Goal: Task Accomplishment & Management: Manage account settings

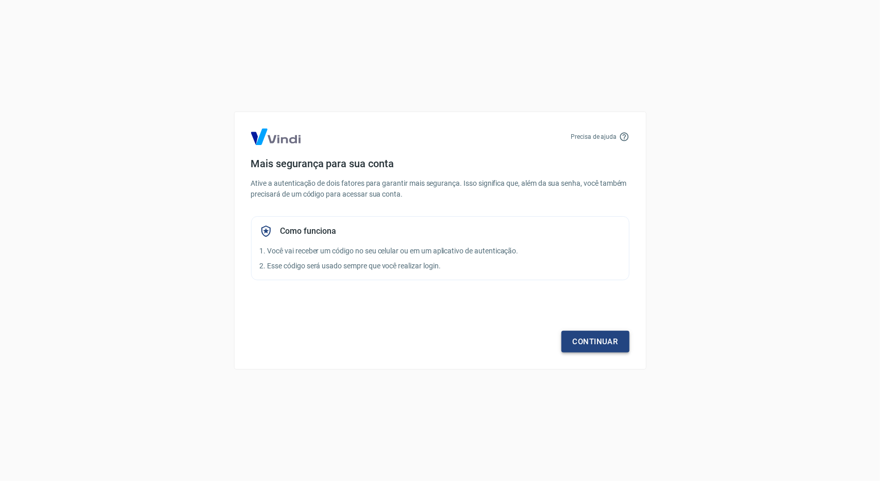
click at [599, 345] on link "Continuar" at bounding box center [596, 342] width 68 height 22
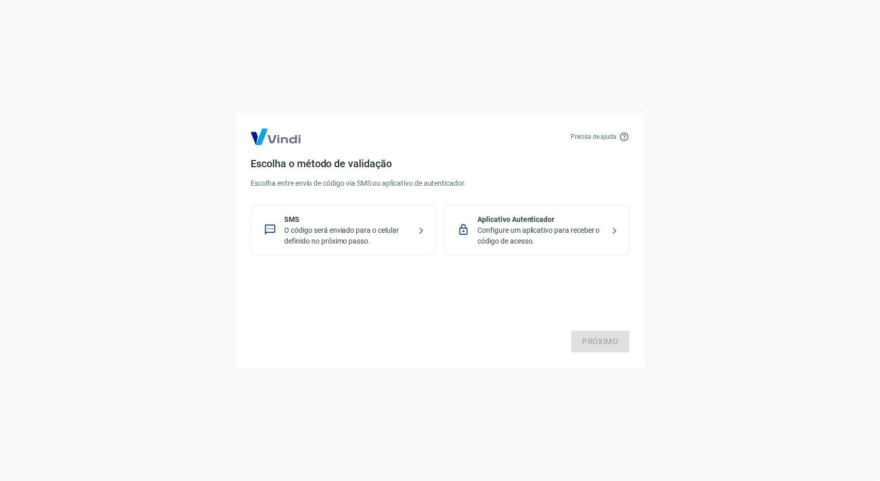
click at [322, 230] on p "O código será enviado para o celular definido no próximo passo." at bounding box center [348, 236] width 126 height 22
click at [600, 340] on link "Próximo" at bounding box center [600, 342] width 58 height 22
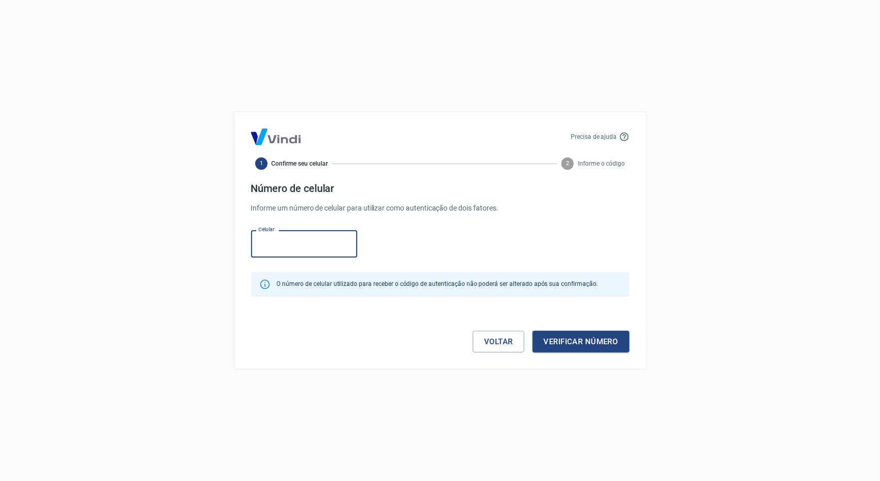
click at [311, 237] on input "Celular" at bounding box center [304, 243] width 106 height 27
type input "(19) 98938-4829"
click at [575, 340] on button "Verificar número" at bounding box center [581, 342] width 97 height 22
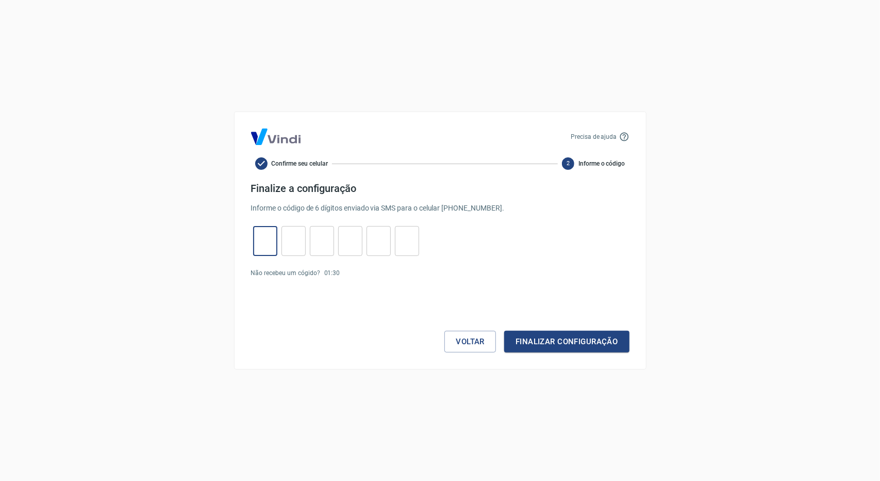
click at [271, 242] on input "tel" at bounding box center [265, 241] width 24 height 22
type input "5"
type input "3"
type input "4"
type input "9"
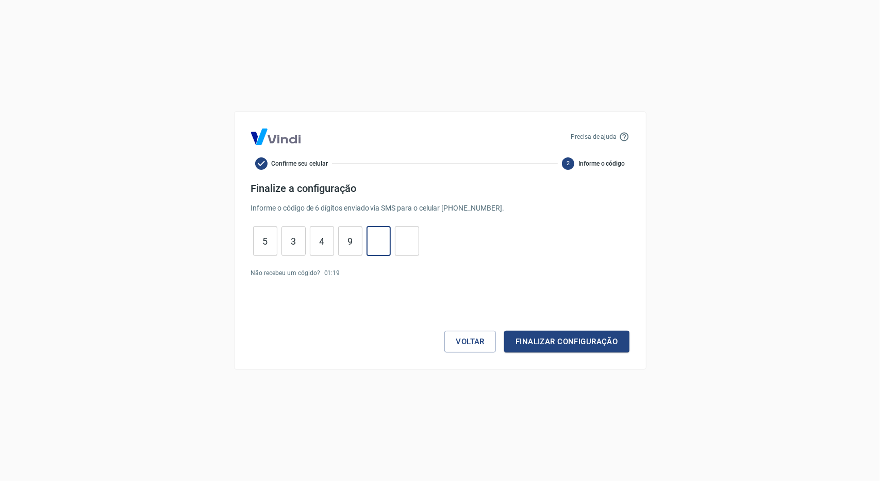
type input "7"
click at [551, 337] on button "Finalizar configuração" at bounding box center [566, 342] width 125 height 22
click at [415, 239] on input "8" at bounding box center [407, 241] width 24 height 22
type input "8"
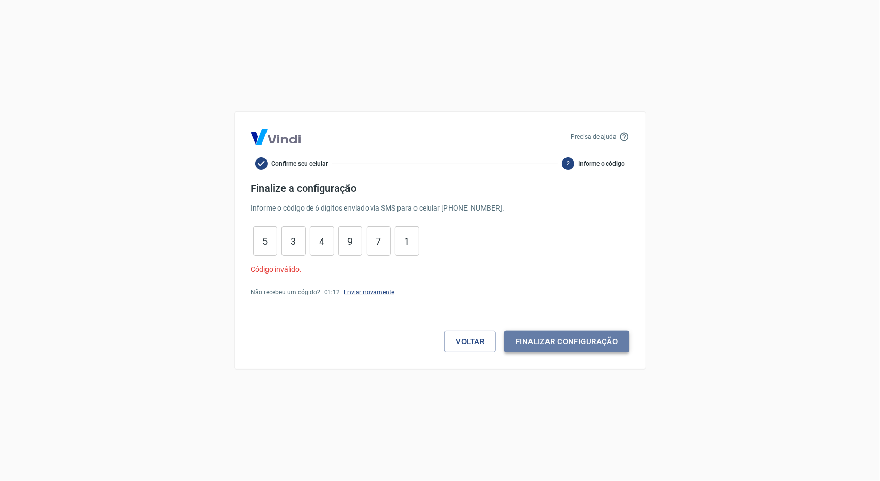
click at [549, 342] on button "Finalizar configuração" at bounding box center [566, 342] width 125 height 22
drag, startPoint x: 409, startPoint y: 240, endPoint x: 31, endPoint y: 227, distance: 378.7
click at [40, 229] on div "Precisa de ajuda Confirme seu celular 2 Informe o código Finalize a configuraçã…" at bounding box center [440, 240] width 880 height 481
type input "1"
type input "7"
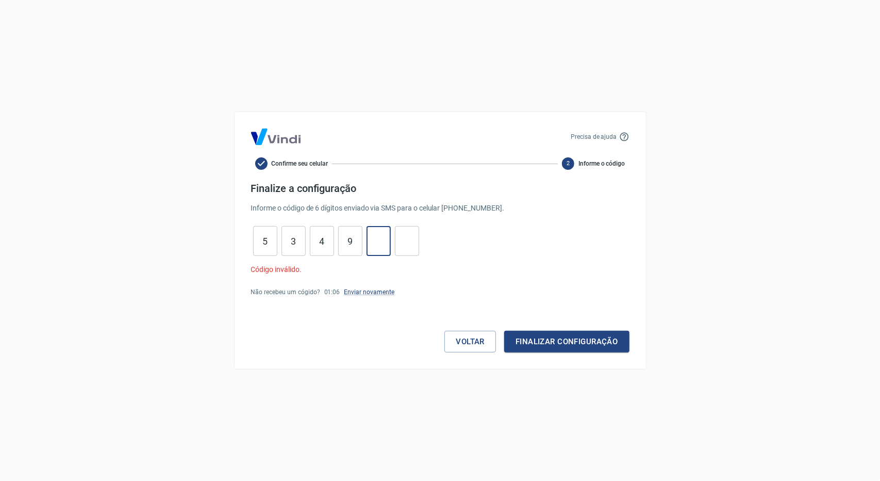
type input "9"
type input "4"
type input "3"
type input "5"
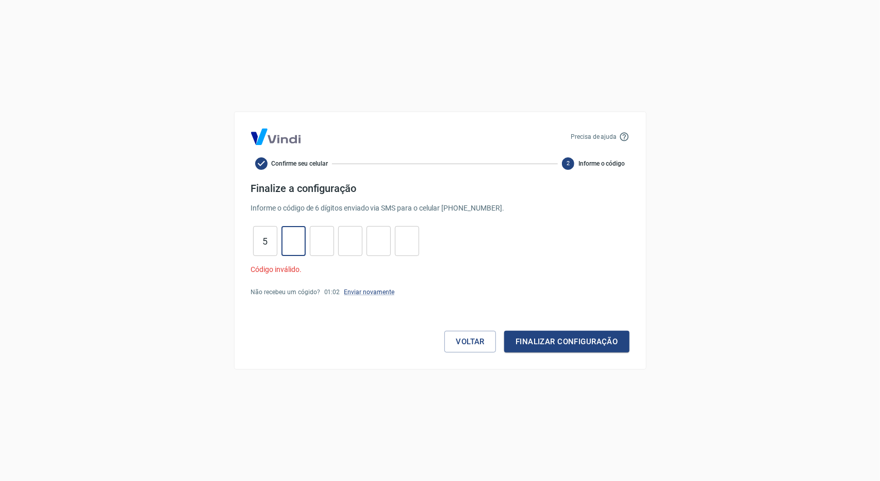
type input "3"
type input "4"
type input "9"
type input "7"
click at [590, 342] on button "Finalizar configuração" at bounding box center [566, 342] width 125 height 22
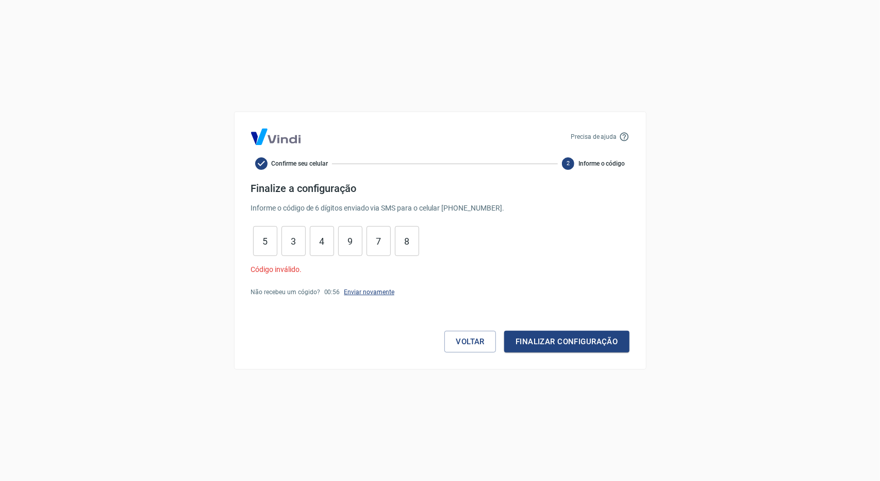
click at [365, 288] on link "Enviar novamente" at bounding box center [369, 291] width 50 height 7
click at [416, 241] on input "8" at bounding box center [407, 241] width 24 height 22
type input "8"
type input "7"
type input "9"
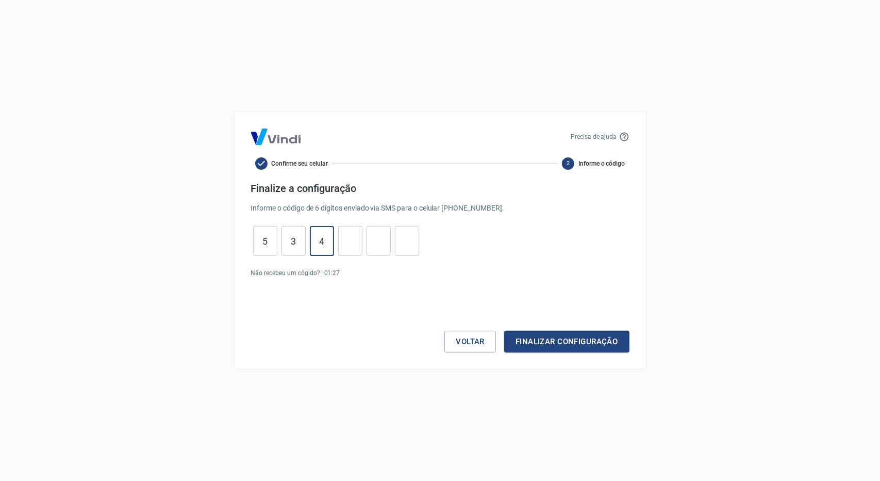
type input "4"
type input "3"
type input "5"
type input "0"
type input "6"
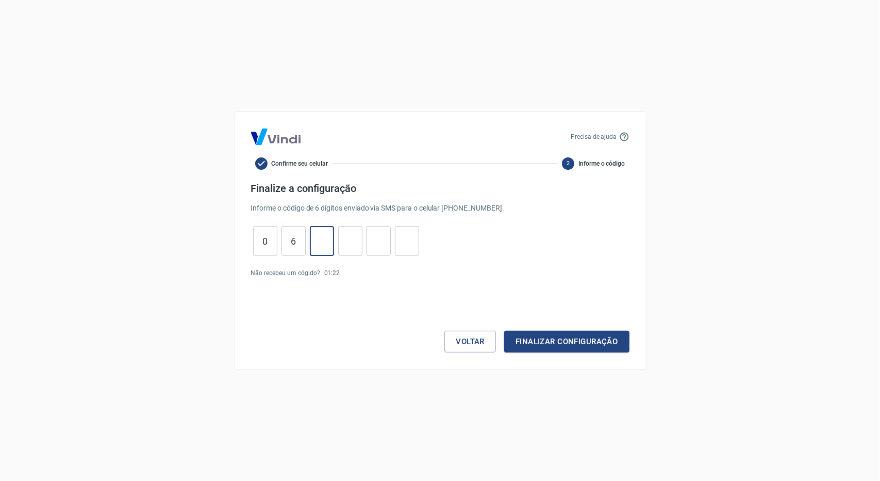
type input "6"
type input "4"
type input "3"
type input "4"
click at [585, 338] on button "Finalizar configuração" at bounding box center [566, 342] width 125 height 22
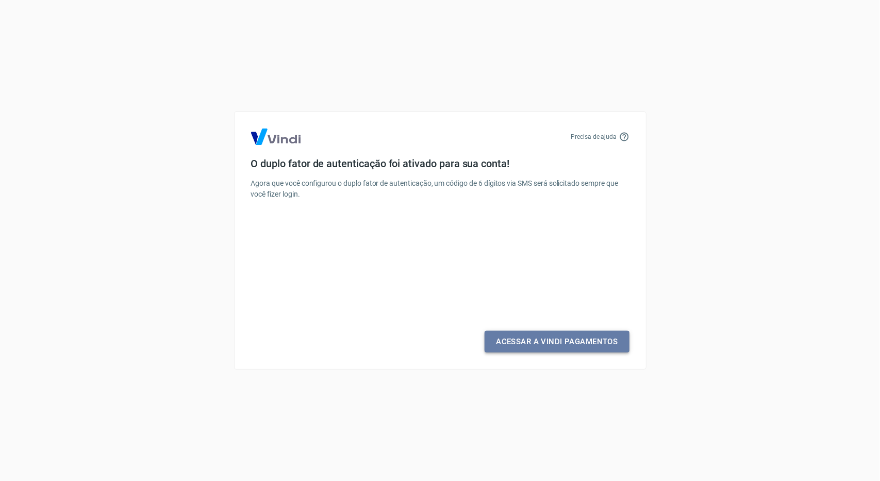
click at [560, 342] on link "Acessar a Vindi Pagamentos" at bounding box center [557, 342] width 144 height 22
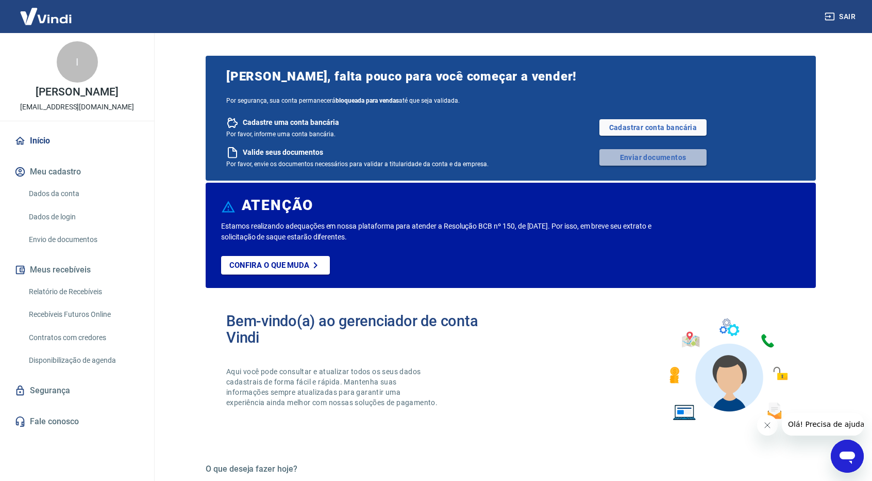
click at [671, 156] on link "Enviar documentos" at bounding box center [653, 157] width 107 height 17
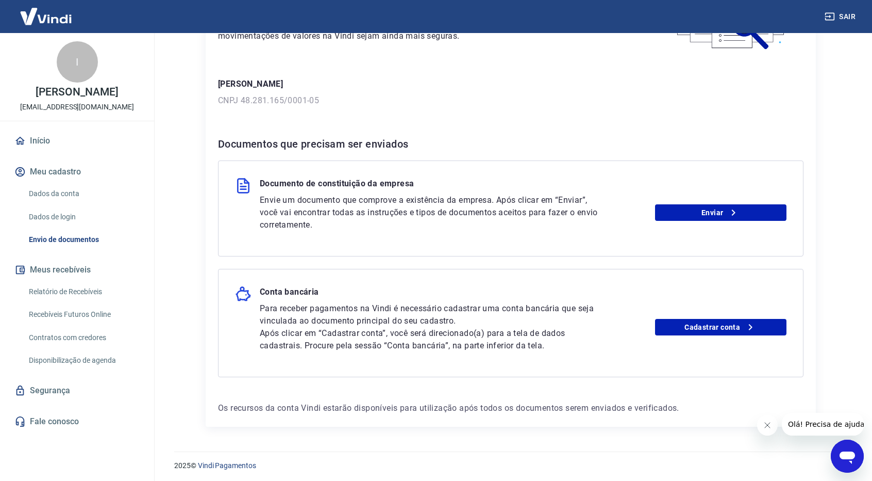
scroll to position [116, 0]
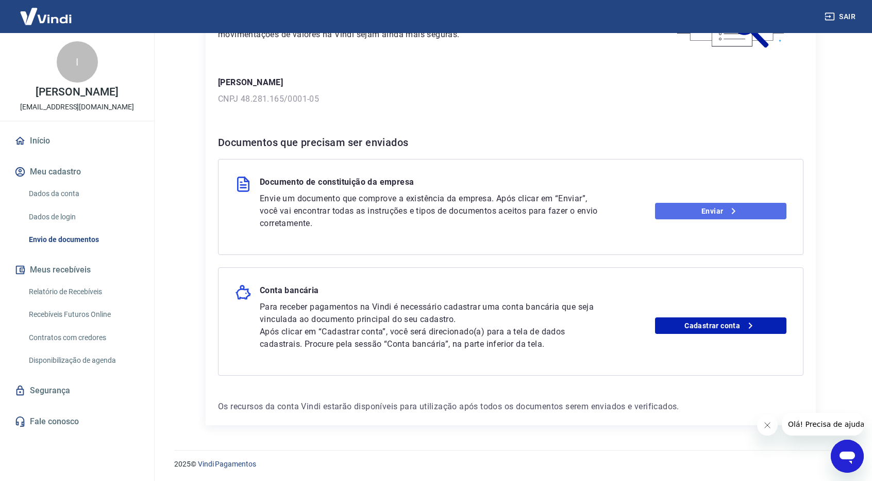
click at [701, 208] on link "Enviar" at bounding box center [721, 211] width 132 height 17
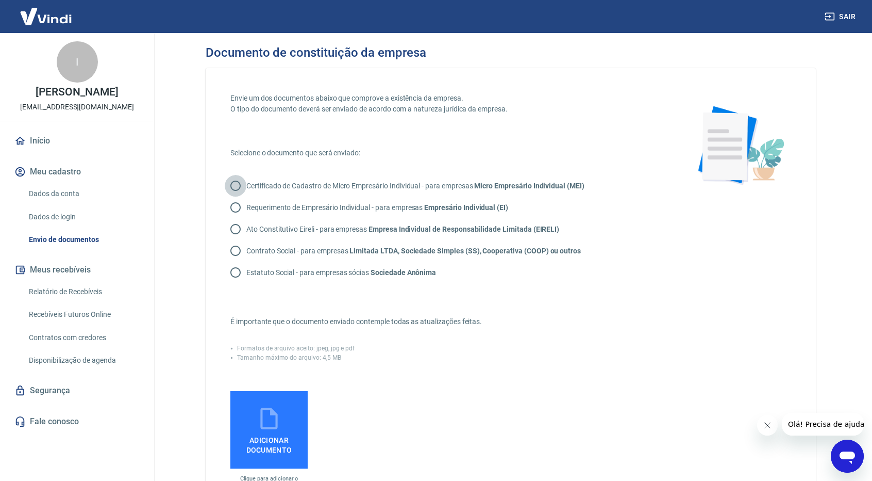
click at [240, 189] on input "Certificado de Cadastro de Micro Empresário Individual - para empresas Micro Em…" at bounding box center [236, 186] width 22 height 22
radio input "true"
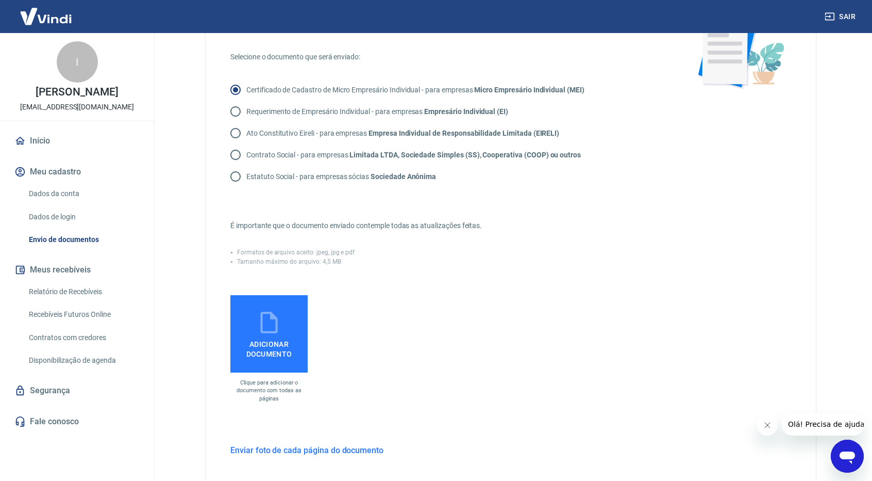
scroll to position [103, 0]
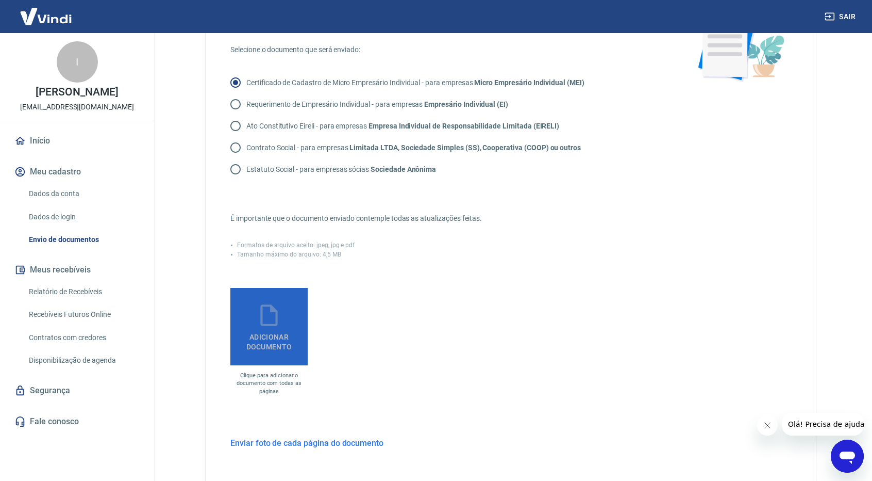
click at [301, 315] on label "Adicionar documento" at bounding box center [268, 326] width 77 height 77
click at [0, 0] on input "Adicionar documento" at bounding box center [0, 0] width 0 height 0
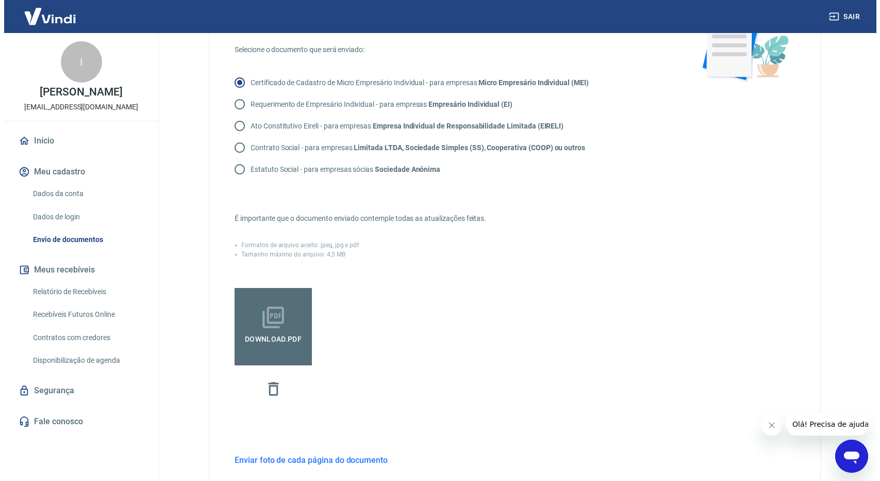
scroll to position [234, 0]
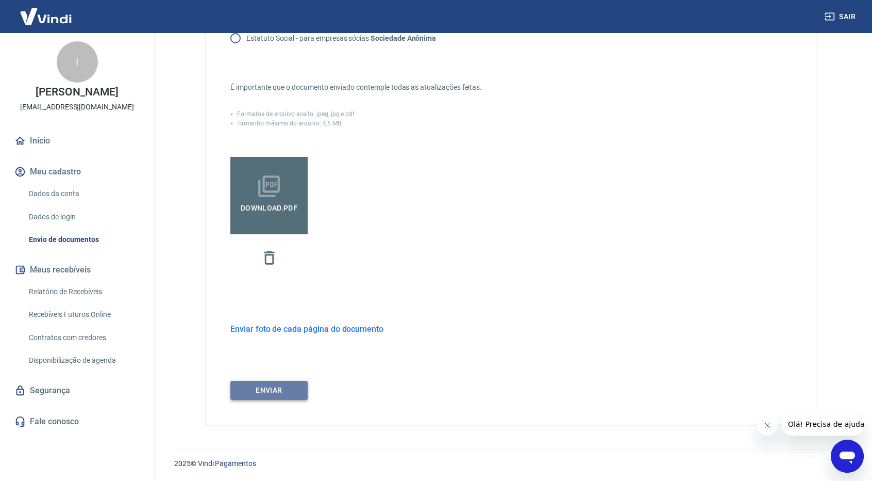
click at [279, 391] on button "ENVIAR" at bounding box center [268, 390] width 77 height 19
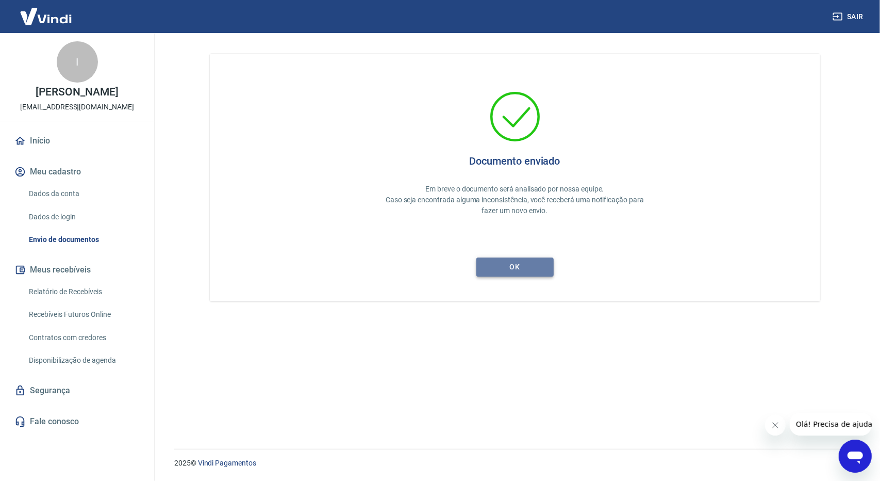
click at [514, 273] on button "ok" at bounding box center [514, 266] width 77 height 19
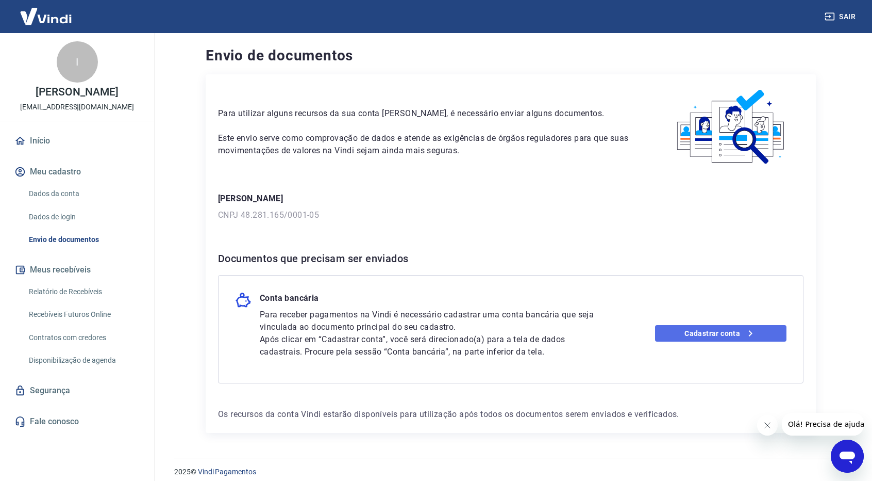
click at [716, 334] on link "Cadastrar conta" at bounding box center [721, 333] width 132 height 17
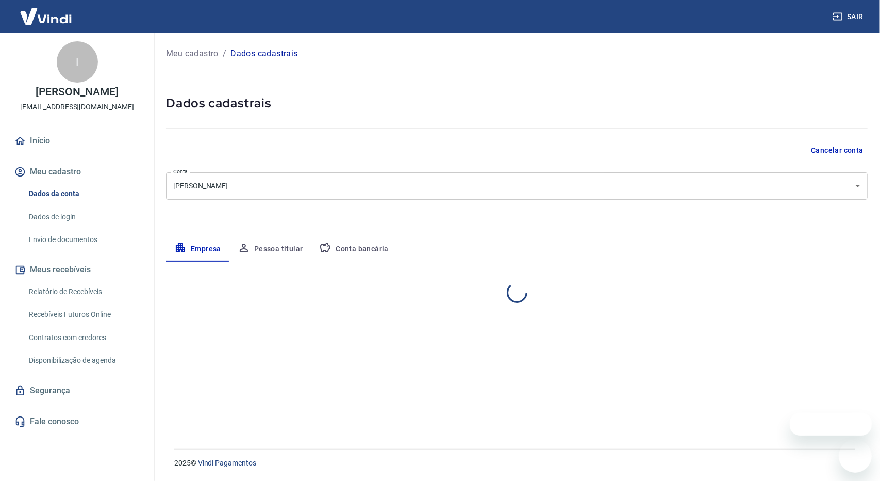
select select "SP"
select select "business"
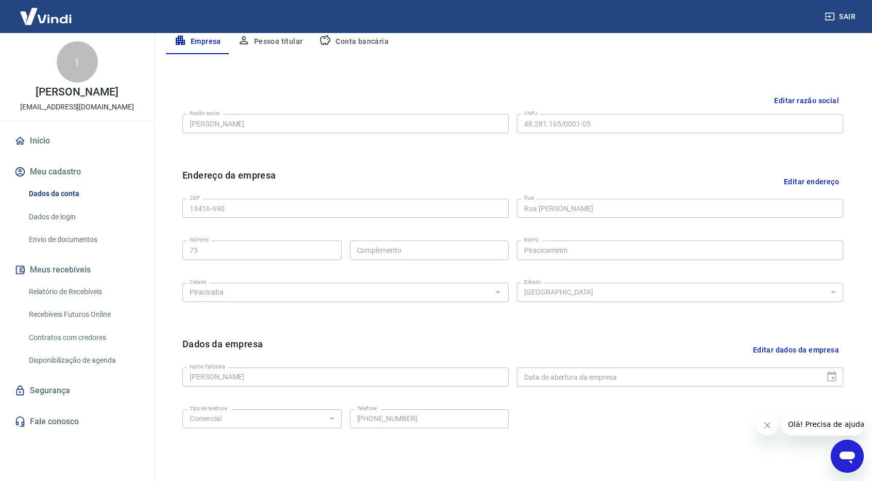
scroll to position [108, 0]
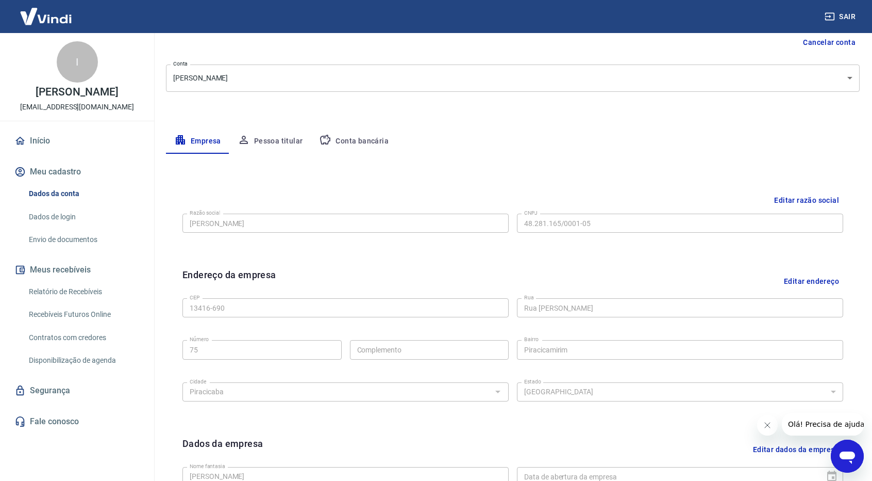
click at [279, 139] on button "Pessoa titular" at bounding box center [270, 141] width 82 height 25
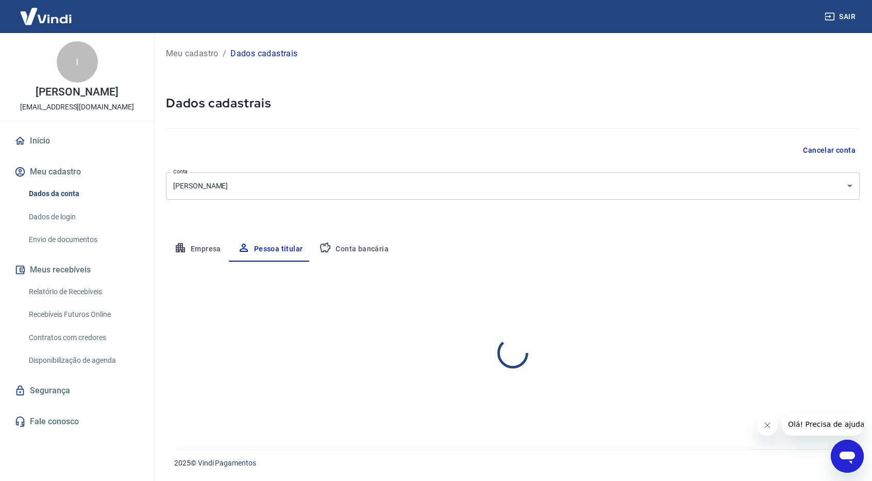
scroll to position [0, 0]
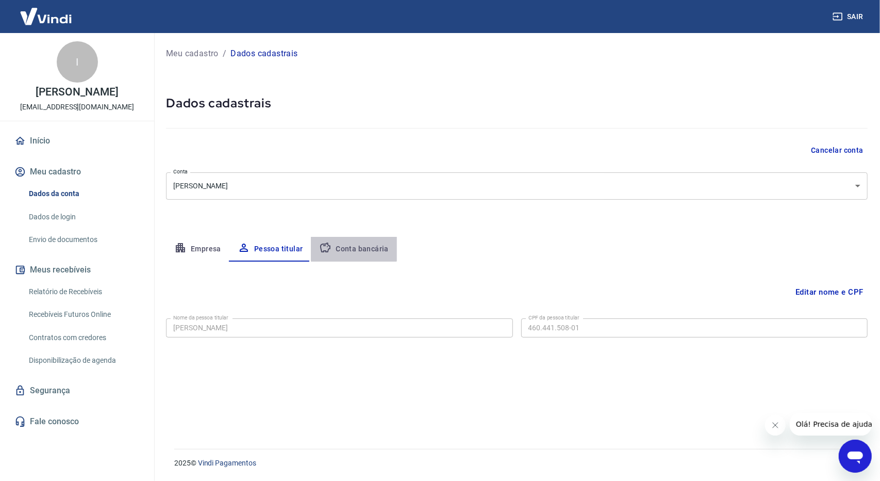
click at [343, 241] on button "Conta bancária" at bounding box center [354, 249] width 86 height 25
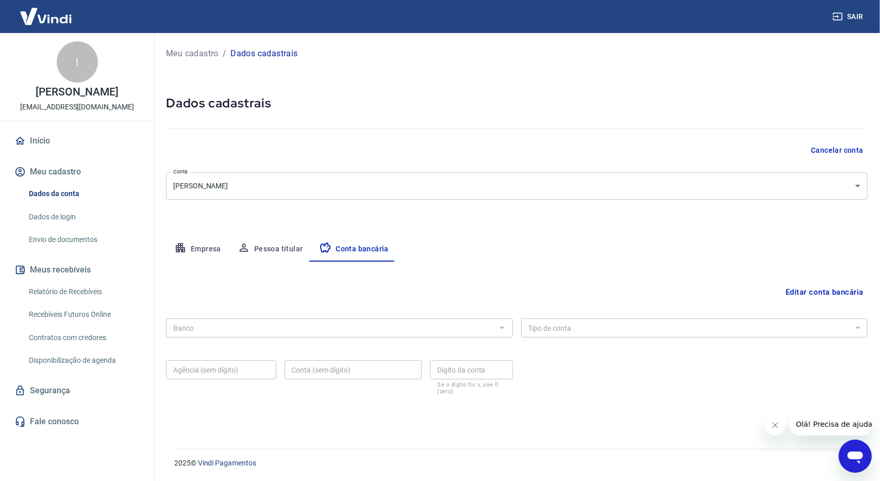
click at [504, 326] on div at bounding box center [501, 327] width 13 height 14
click at [803, 289] on button "Editar conta bancária" at bounding box center [825, 292] width 86 height 20
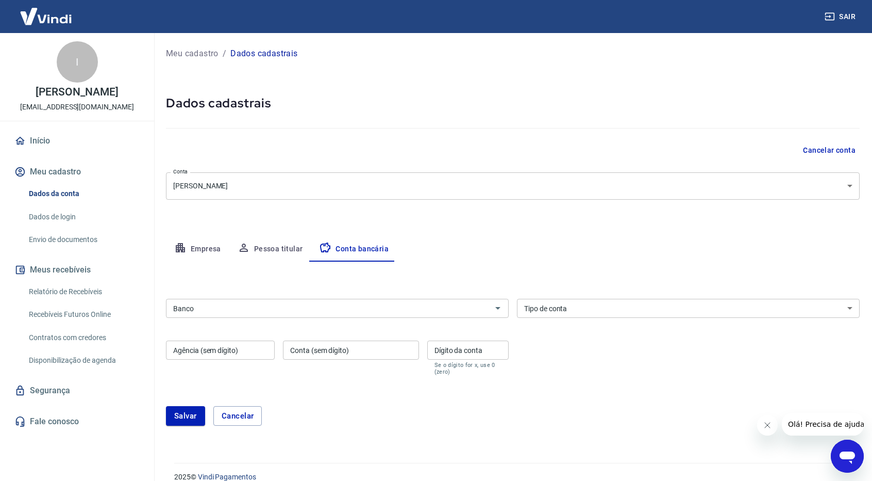
click at [430, 317] on div "Banco" at bounding box center [337, 308] width 343 height 19
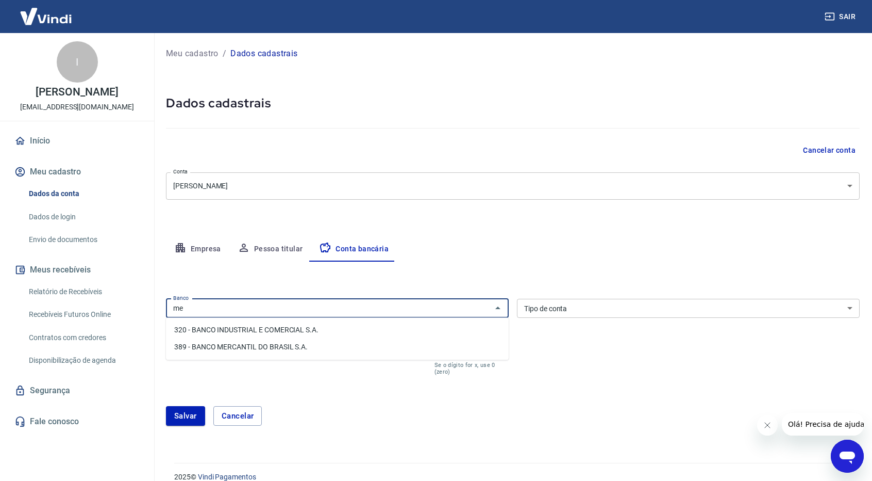
type input "m"
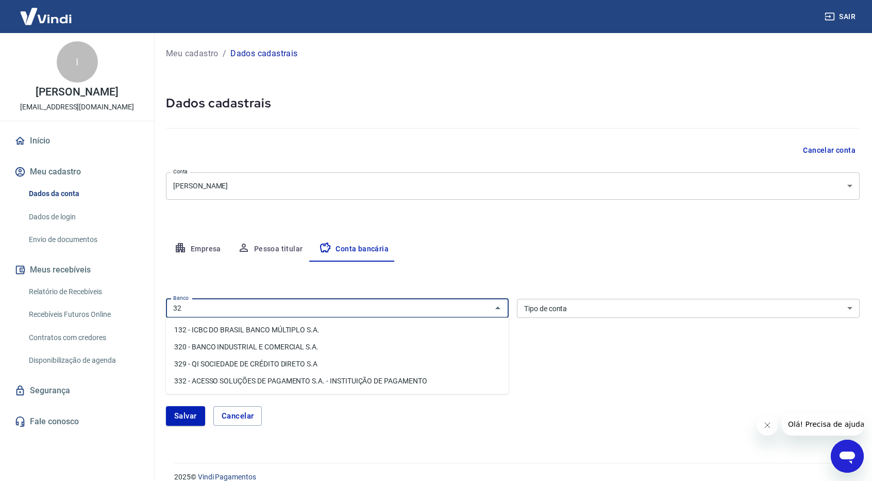
type input "3"
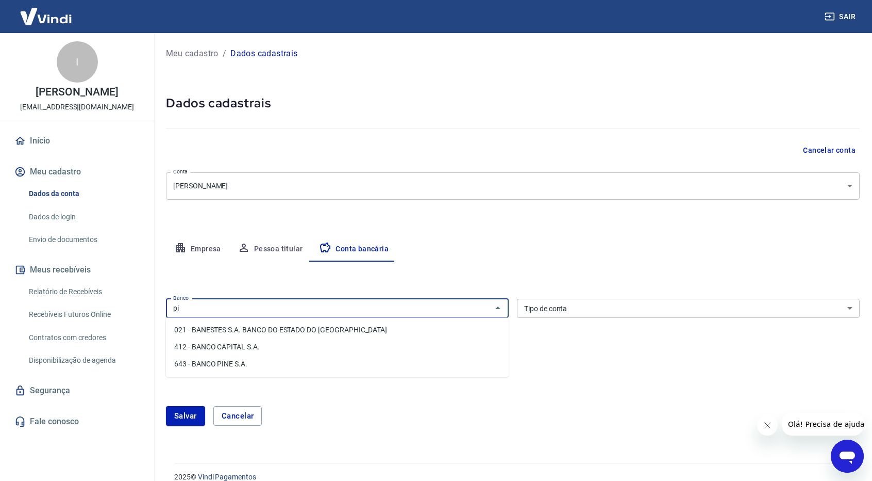
type input "p"
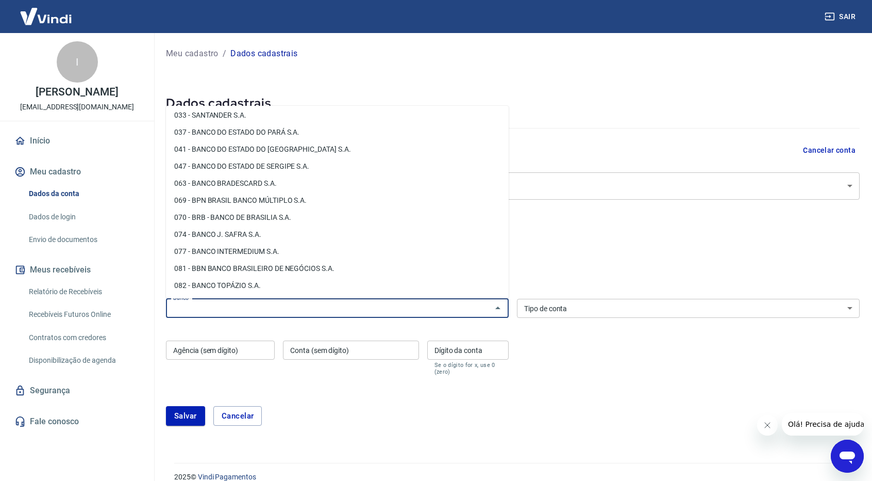
scroll to position [136, 0]
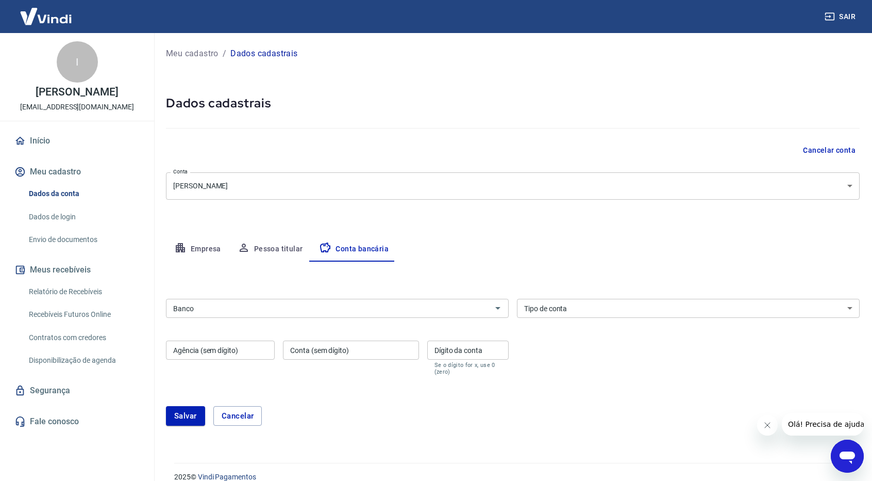
click at [394, 67] on div "Meu cadastro / Dados cadastrais Dados cadastrais Cancelar conta Conta Iana Paul…" at bounding box center [513, 241] width 719 height 417
click at [276, 251] on button "Pessoa titular" at bounding box center [270, 249] width 82 height 25
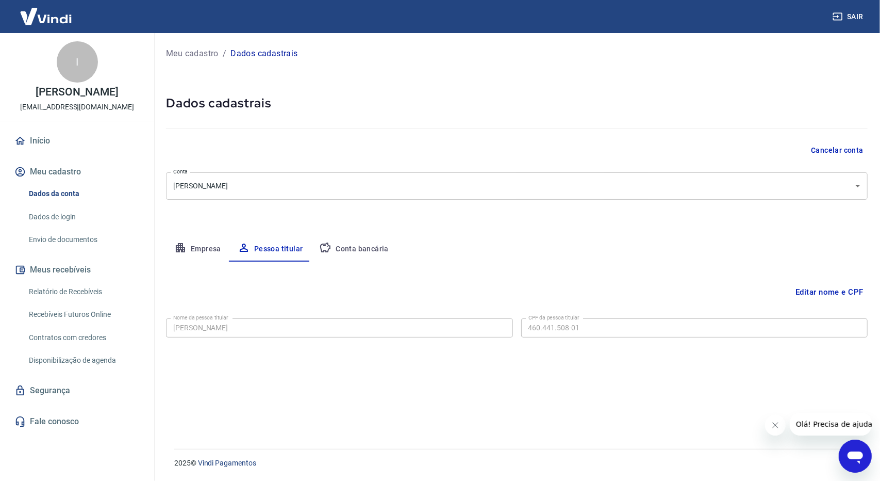
click at [187, 257] on button "Empresa" at bounding box center [197, 249] width 63 height 25
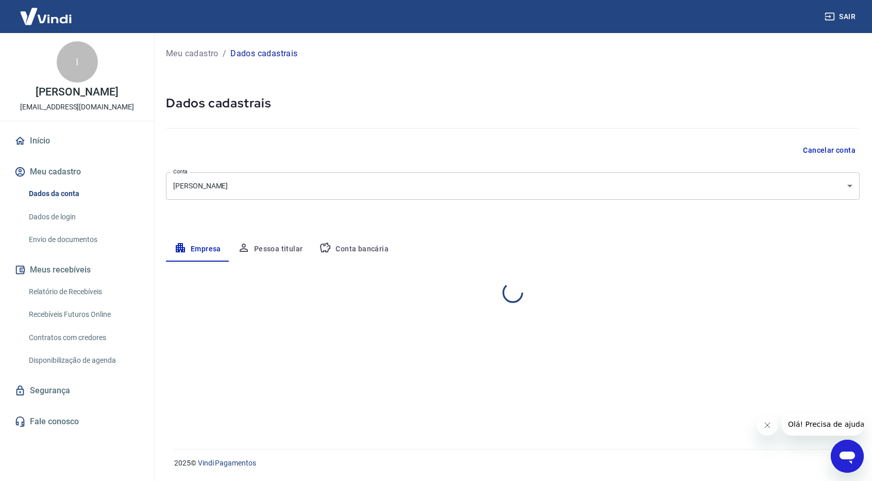
select select "SP"
select select "business"
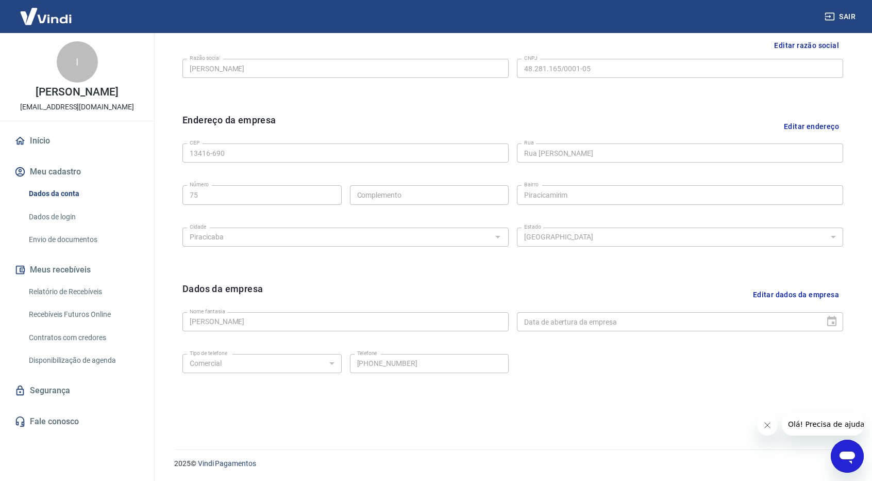
scroll to position [0, 0]
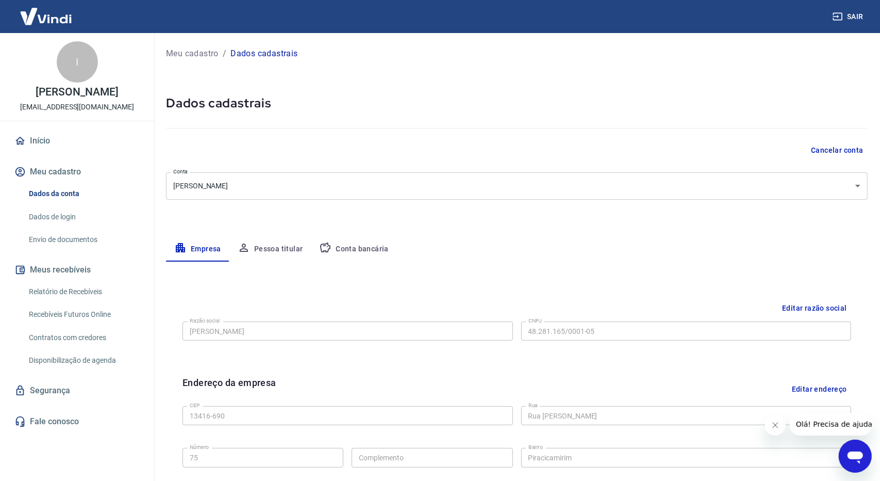
click at [391, 184] on body "Sair I Iana Paula da Silva Pereira gunaydin@outlook.com.br Início Meu cadastro …" at bounding box center [440, 240] width 880 height 481
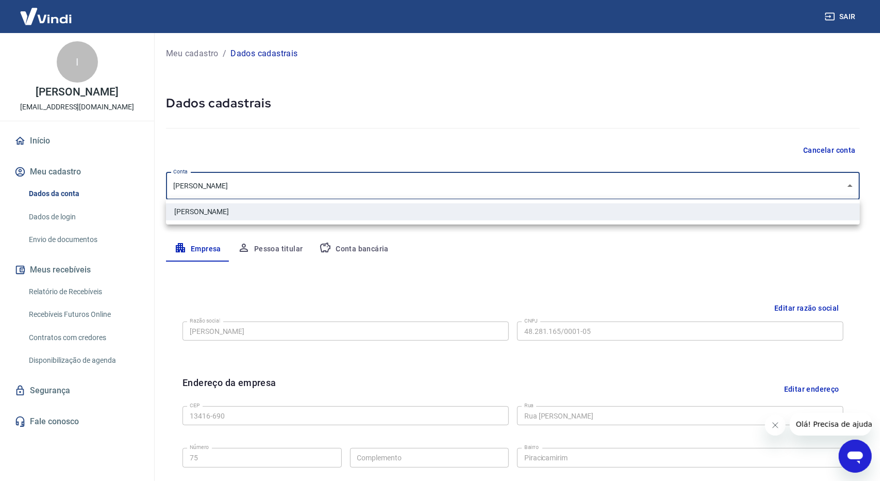
click at [391, 184] on div at bounding box center [440, 240] width 880 height 481
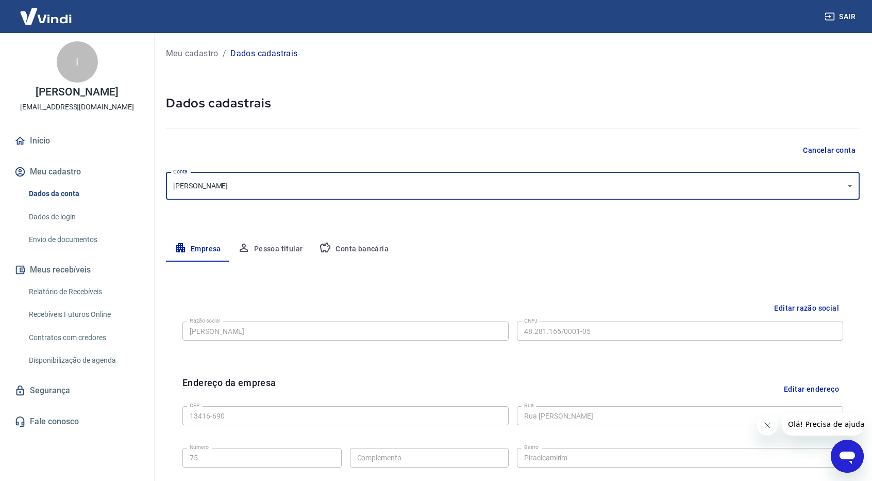
click at [365, 255] on button "Conta bancária" at bounding box center [354, 249] width 86 height 25
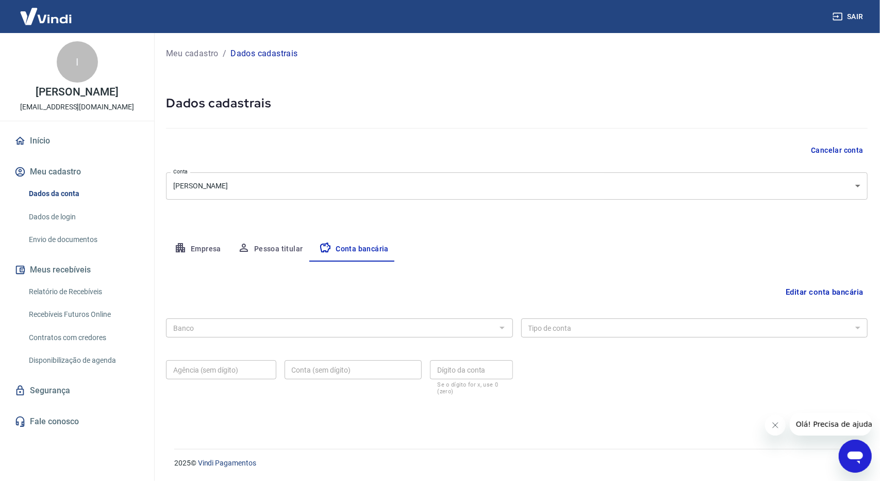
click at [830, 292] on button "Editar conta bancária" at bounding box center [825, 292] width 86 height 20
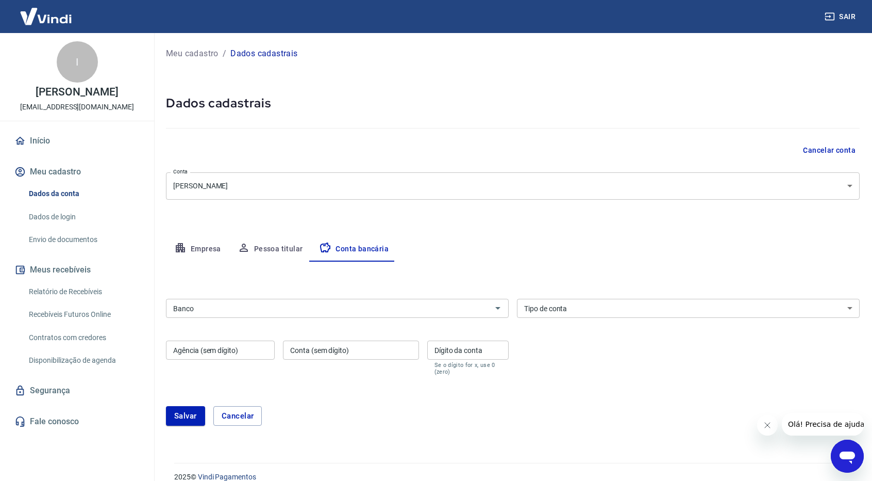
click at [354, 317] on div "Banco" at bounding box center [337, 308] width 343 height 19
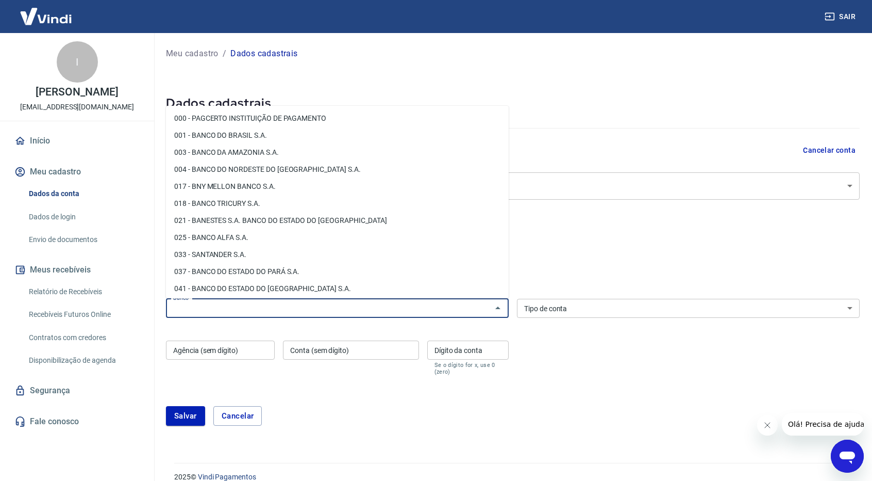
click at [641, 316] on select "Conta Corrente Conta Poupança" at bounding box center [688, 308] width 343 height 19
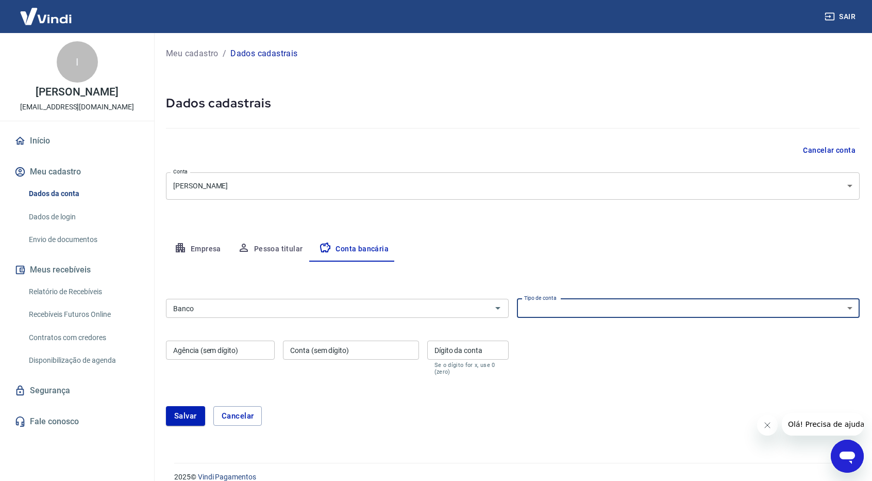
select select "1"
click at [517, 299] on select "Conta Corrente Conta Poupança" at bounding box center [688, 308] width 343 height 19
click at [478, 302] on input "Banco" at bounding box center [329, 308] width 320 height 13
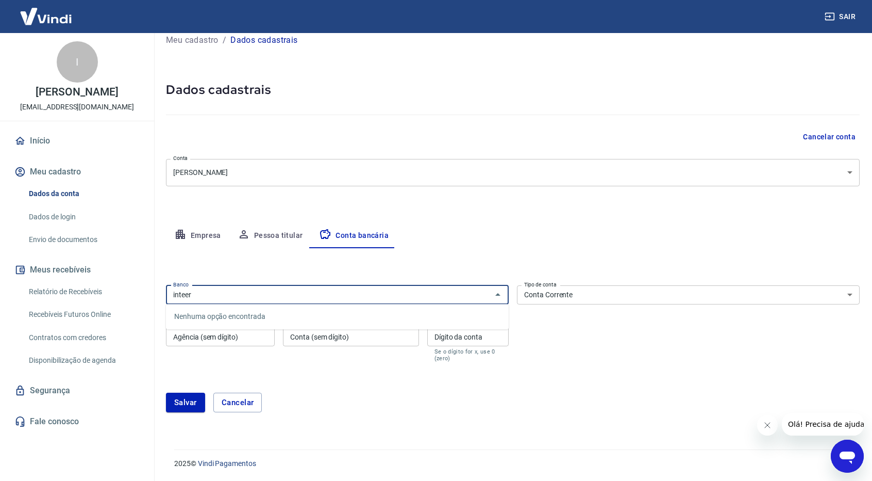
type input "inteer"
click at [285, 221] on div "Meu cadastro / Dados cadastrais Dados cadastrais Cancelar conta Conta Iana Paul…" at bounding box center [513, 228] width 719 height 417
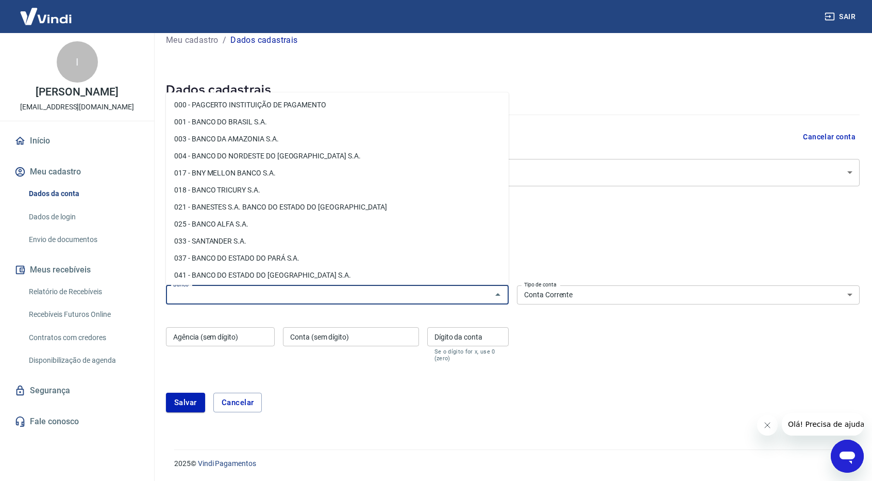
click at [235, 295] on input "Banco" at bounding box center [329, 294] width 320 height 13
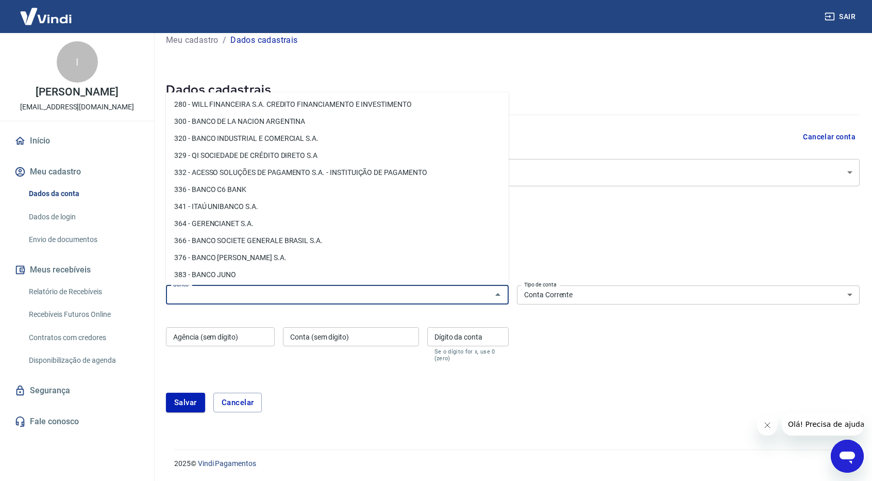
scroll to position [909, 0]
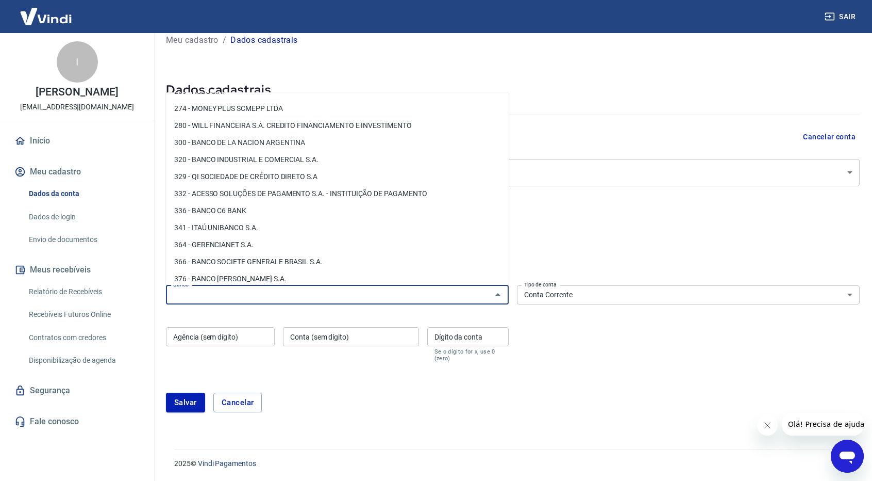
click at [249, 218] on li "336 - BANCO C6 BANK" at bounding box center [337, 210] width 343 height 17
type input "336 - BANCO C6 BANK"
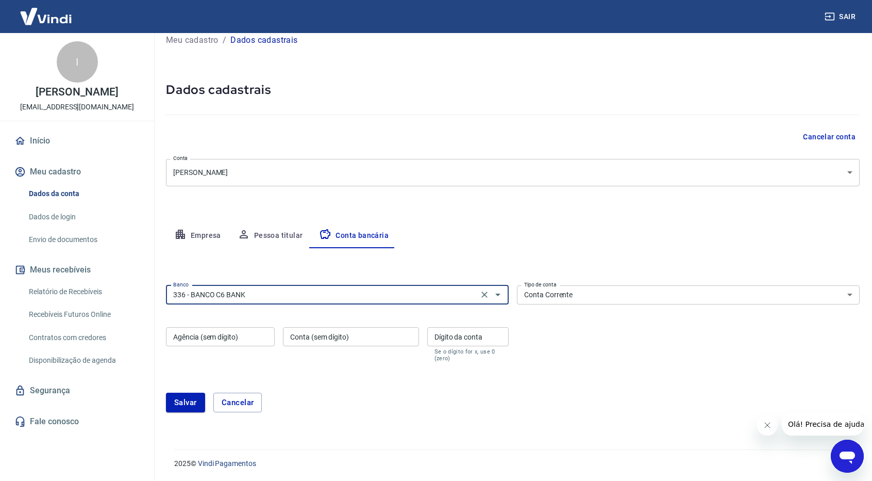
click at [224, 339] on input "Agência (sem dígito)" at bounding box center [220, 336] width 109 height 19
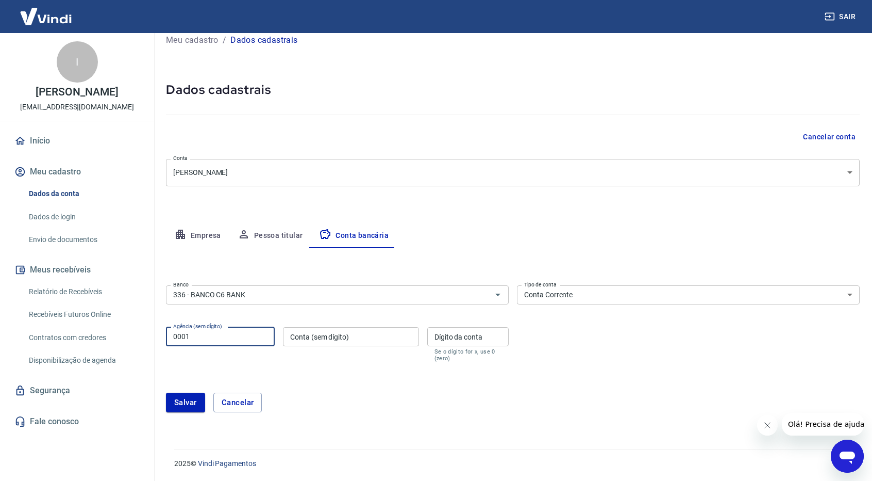
type input "0001"
click at [341, 331] on input "Conta (sem dígito)" at bounding box center [351, 336] width 136 height 19
paste input "193468"
type input "193468"
click at [461, 337] on input "Dígito da conta" at bounding box center [467, 336] width 81 height 19
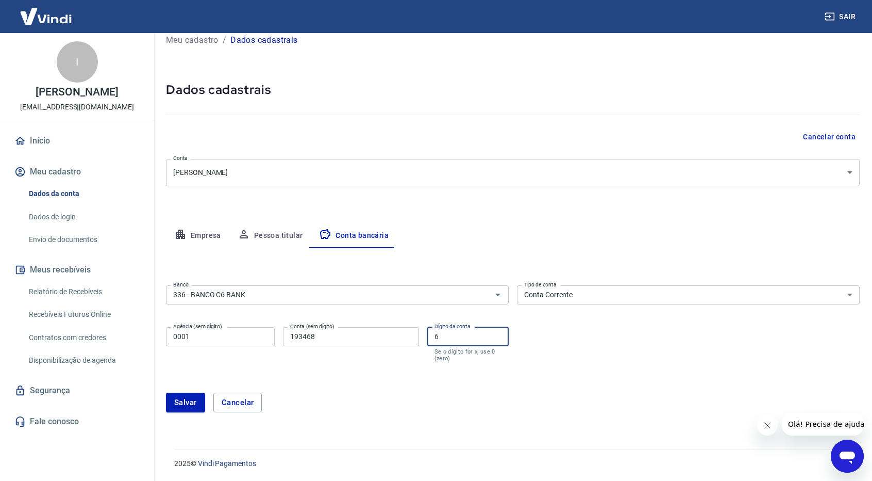
type input "6"
click at [595, 367] on form "Banco 336 - BANCO C6 BANK Banco Tipo de conta Conta Corrente Conta Poupança Tip…" at bounding box center [513, 352] width 694 height 143
click at [185, 407] on button "Salvar" at bounding box center [185, 402] width 39 height 20
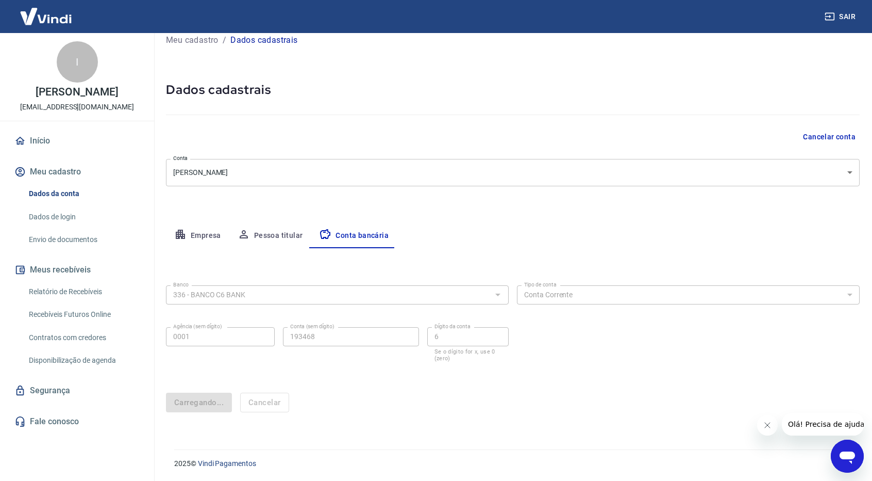
scroll to position [0, 0]
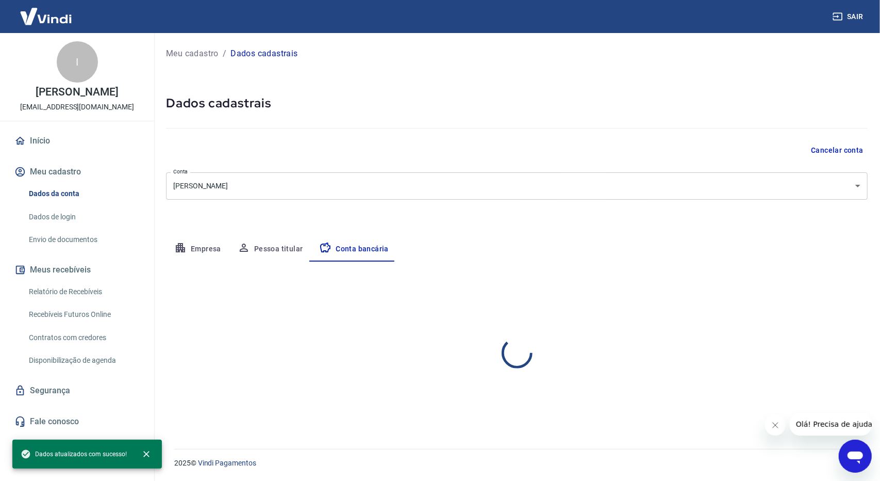
select select "1"
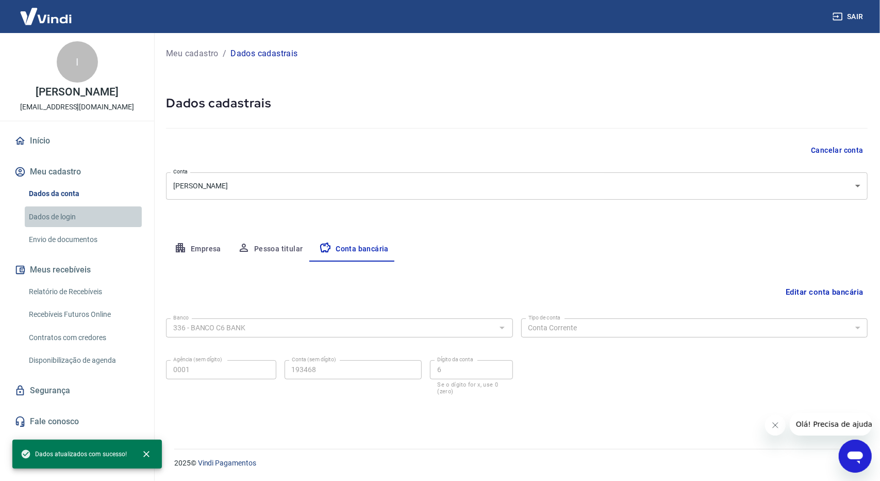
click at [54, 212] on link "Dados de login" at bounding box center [83, 216] width 117 height 21
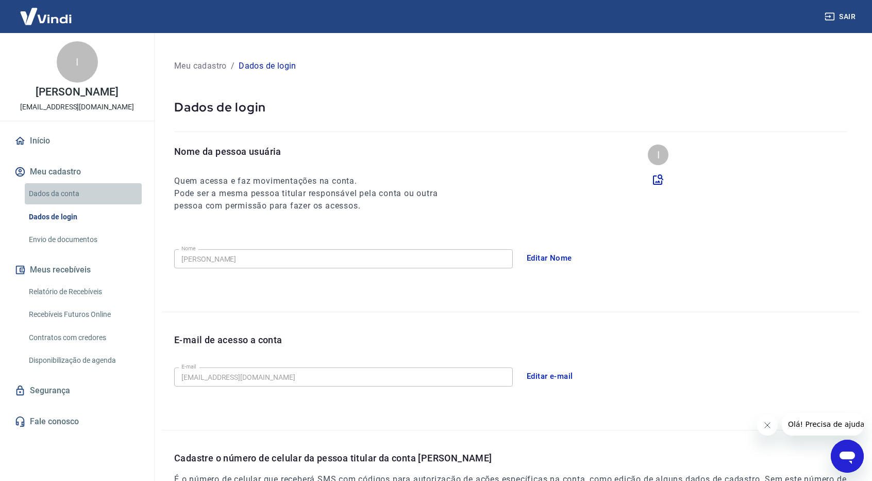
click at [74, 192] on link "Dados da conta" at bounding box center [83, 193] width 117 height 21
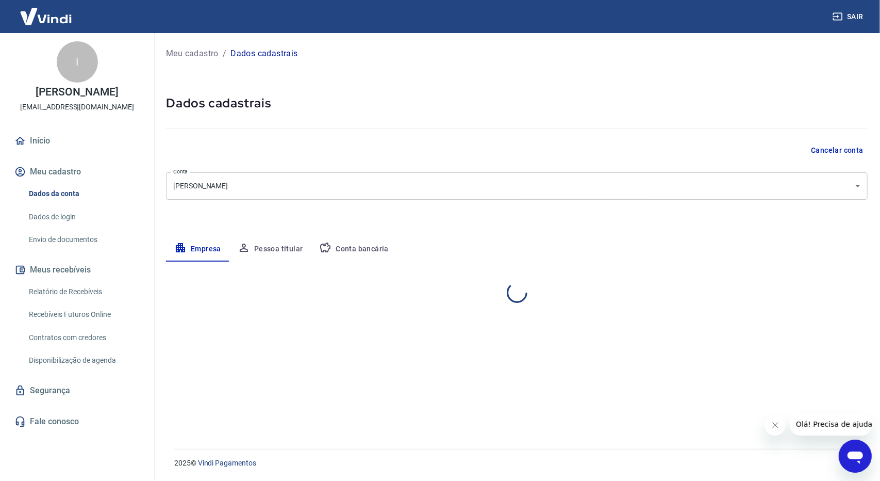
select select "SP"
select select "business"
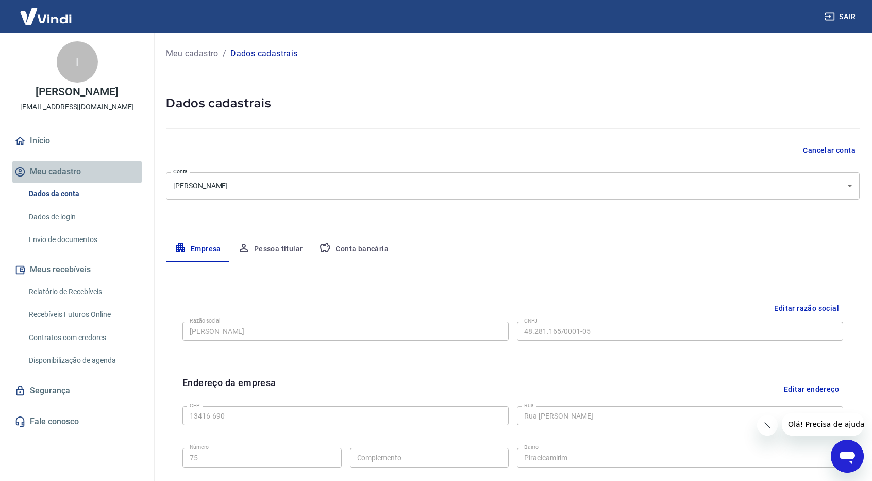
click at [59, 169] on button "Meu cadastro" at bounding box center [76, 171] width 129 height 23
click at [65, 140] on link "Início" at bounding box center [76, 140] width 129 height 23
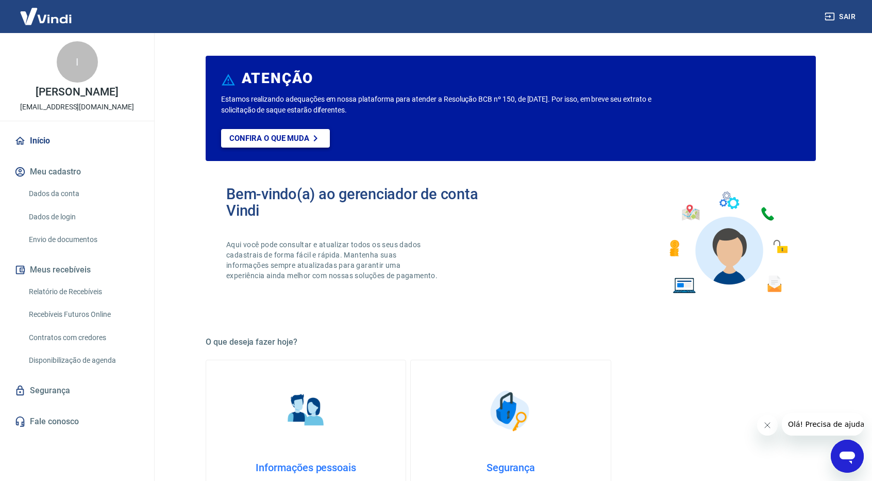
click at [284, 144] on link "Confira o que muda" at bounding box center [275, 138] width 109 height 19
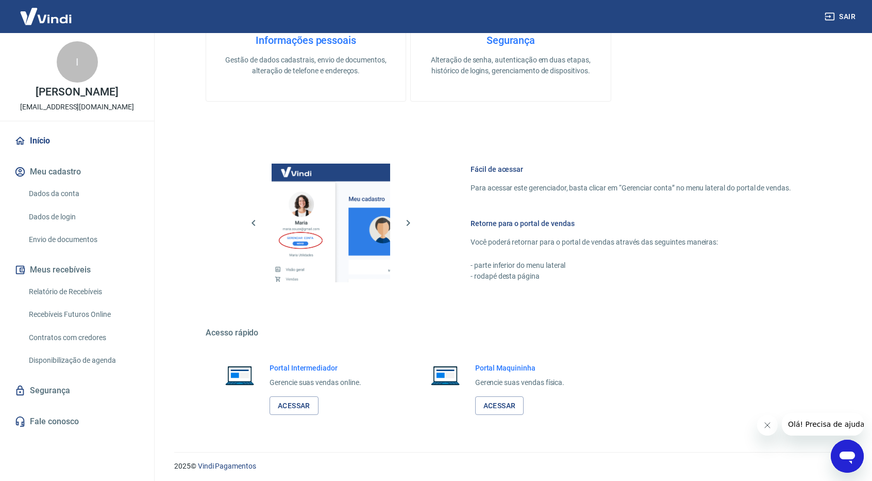
scroll to position [429, 0]
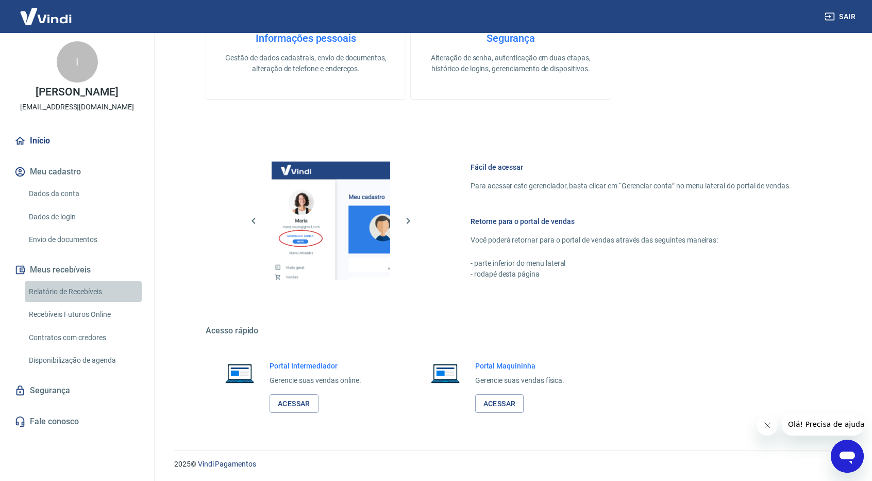
click at [78, 288] on link "Relatório de Recebíveis" at bounding box center [83, 291] width 117 height 21
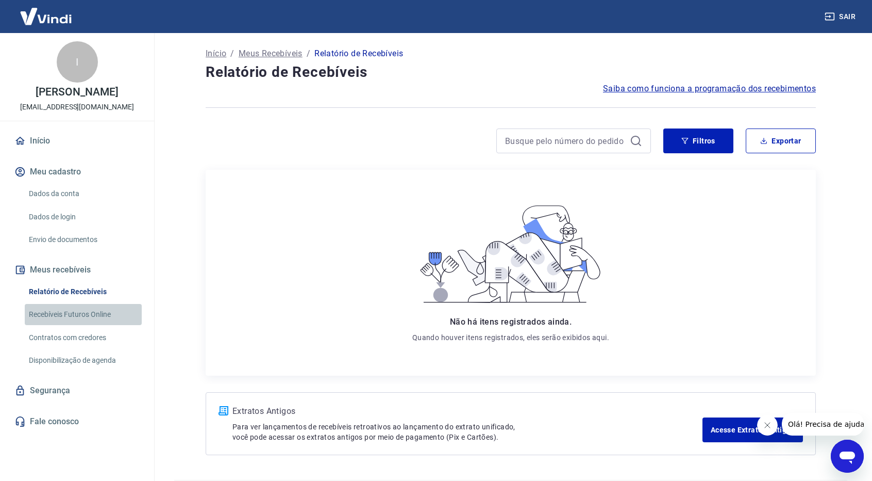
click at [87, 312] on link "Recebíveis Futuros Online" at bounding box center [83, 314] width 117 height 21
click at [38, 134] on link "Início" at bounding box center [76, 140] width 129 height 23
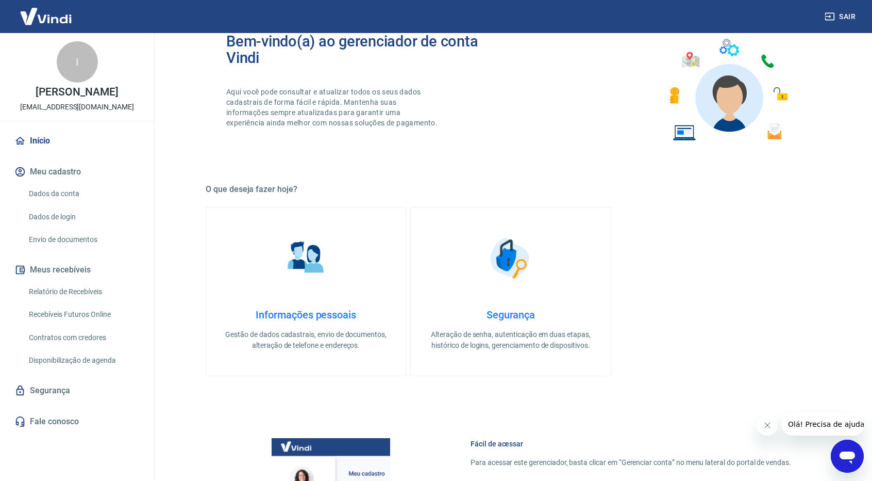
scroll to position [155, 0]
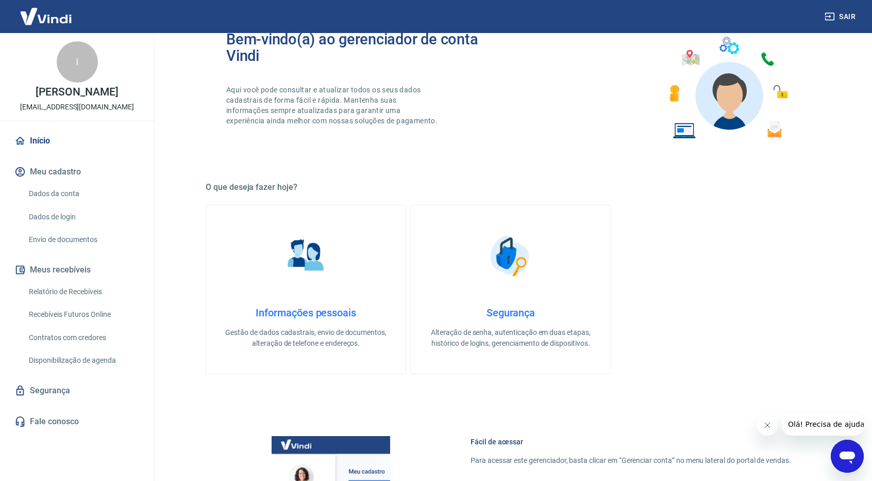
click at [27, 235] on link "Envio de documentos" at bounding box center [83, 239] width 117 height 21
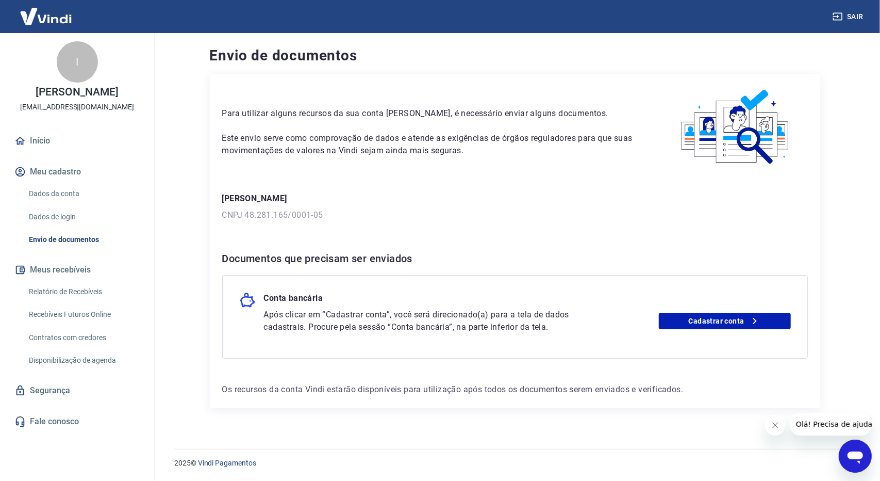
click at [341, 272] on div "Documentos que precisam ser enviados Conta bancária Após clicar em “Cadastrar c…" at bounding box center [515, 304] width 586 height 108
click at [369, 256] on h6 "Documentos que precisam ser enviados" at bounding box center [515, 258] width 586 height 17
drag, startPoint x: 333, startPoint y: 308, endPoint x: 534, endPoint y: 312, distance: 201.1
click at [534, 312] on div "Conta bancária Após clicar em “Cadastrar conta”, você será direcionado(a) para …" at bounding box center [515, 317] width 586 height 84
click at [534, 312] on p "Após clicar em “Cadastrar conta”, você será direcionado(a) para a tela de dados…" at bounding box center [435, 320] width 342 height 25
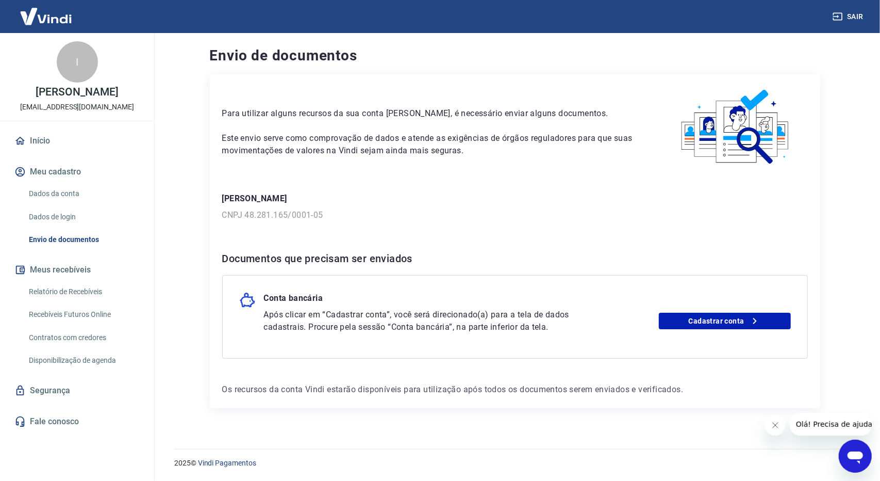
click at [687, 338] on div "Conta bancária Após clicar em “Cadastrar conta”, você será direcionado(a) para …" at bounding box center [515, 317] width 586 height 84
click at [700, 324] on link "Cadastrar conta" at bounding box center [725, 320] width 132 height 17
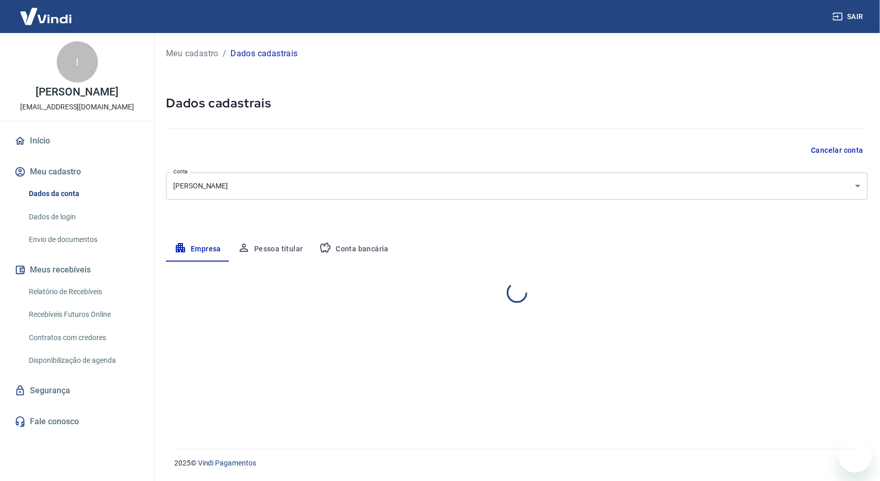
select select "SP"
select select "business"
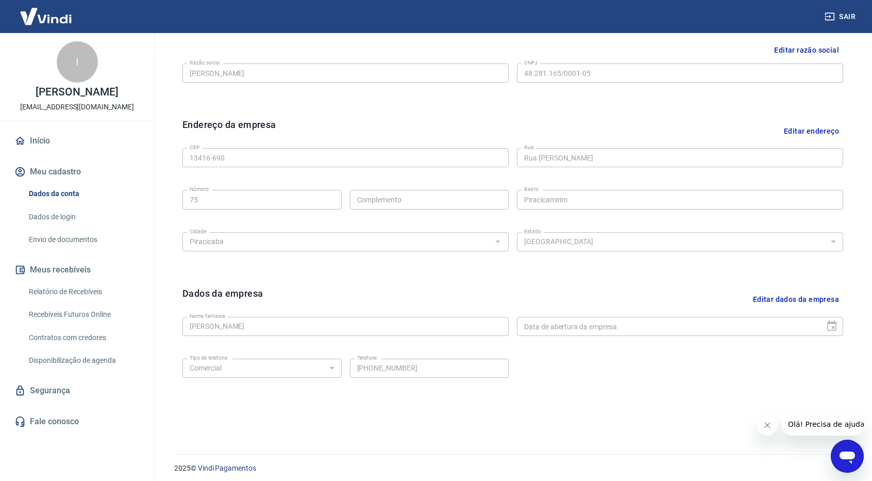
scroll to position [262, 0]
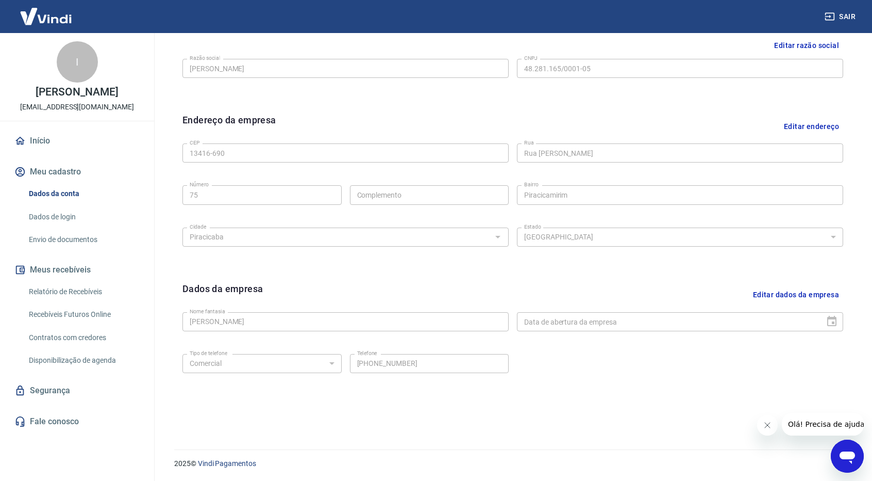
click at [95, 191] on link "Dados da conta" at bounding box center [83, 193] width 117 height 21
click at [35, 141] on link "Início" at bounding box center [76, 140] width 129 height 23
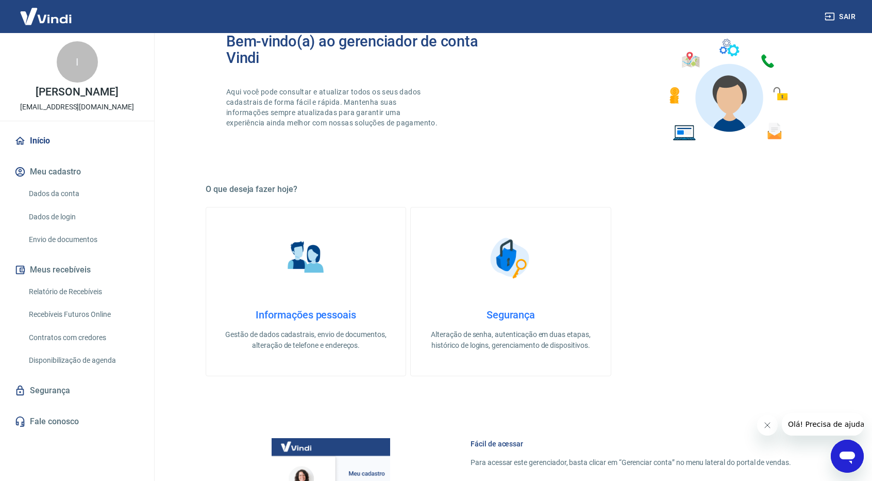
scroll to position [155, 0]
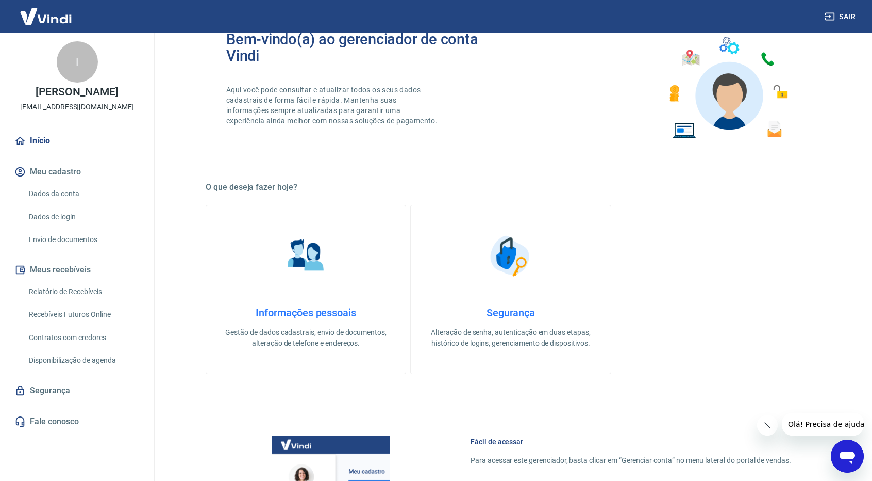
click at [334, 303] on link "Informações pessoais Gestão de dados cadastrais, envio de documentos, alteração…" at bounding box center [306, 289] width 201 height 169
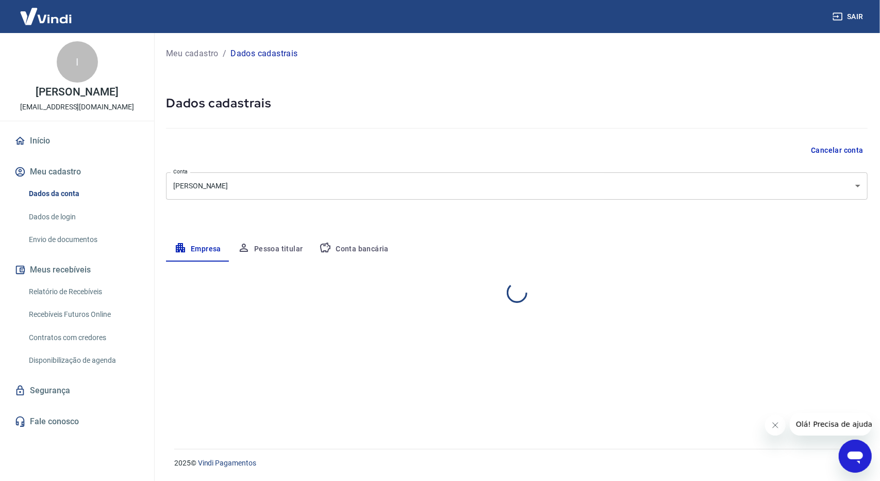
select select "SP"
select select "business"
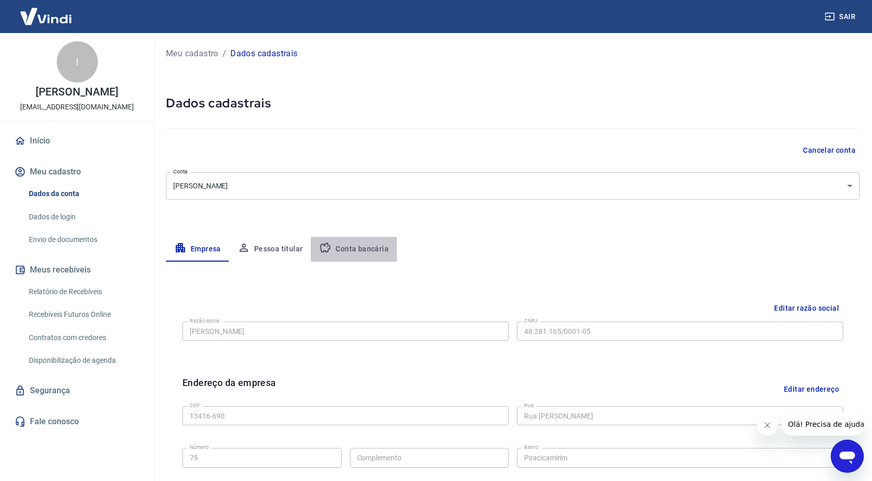
click at [335, 239] on button "Conta bancária" at bounding box center [354, 249] width 86 height 25
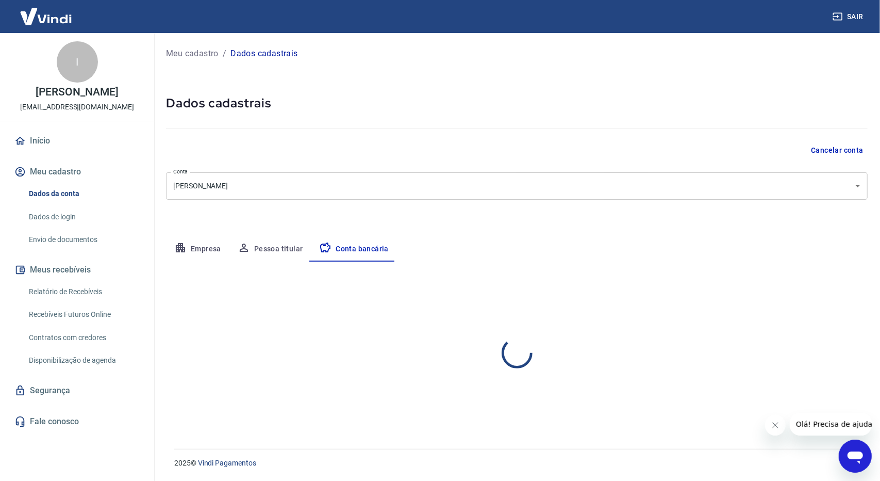
select select "1"
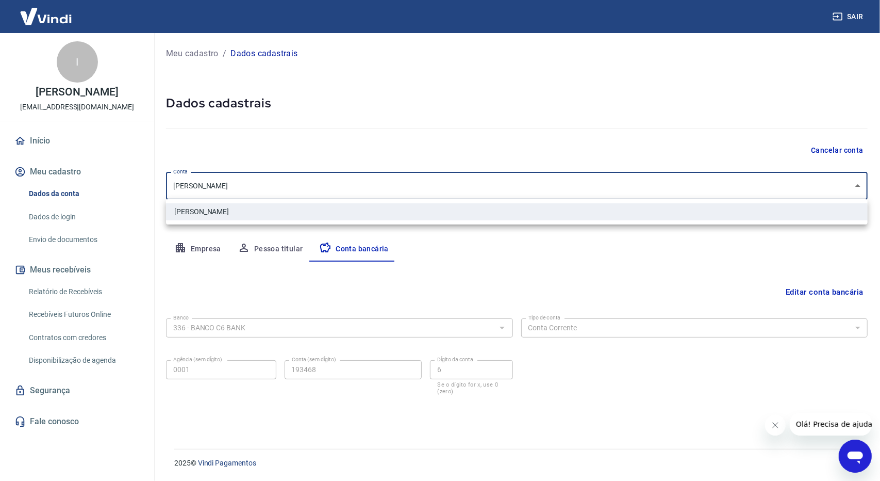
click at [846, 177] on body "Sair I [PERSON_NAME] [PERSON_NAME][EMAIL_ADDRESS][DOMAIN_NAME] Início Meu cadas…" at bounding box center [440, 240] width 880 height 481
click at [830, 185] on div at bounding box center [440, 240] width 880 height 481
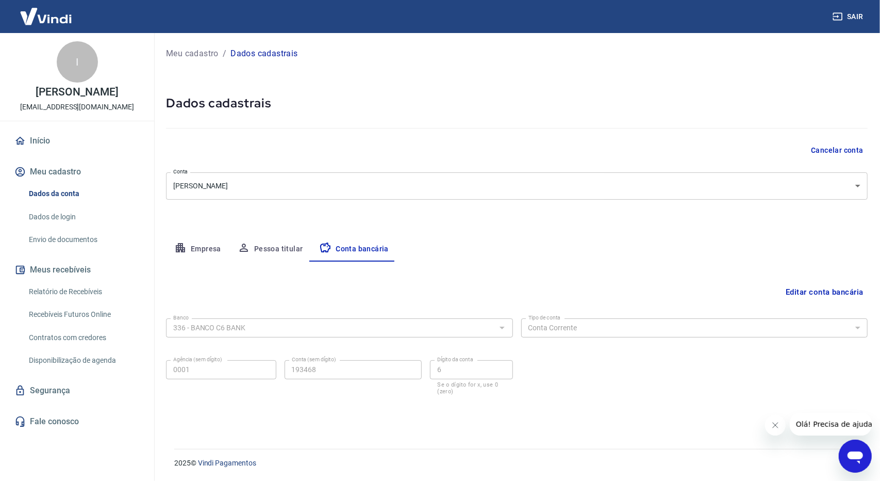
click at [842, 450] on div "Abrir janela de mensagens" at bounding box center [854, 455] width 31 height 31
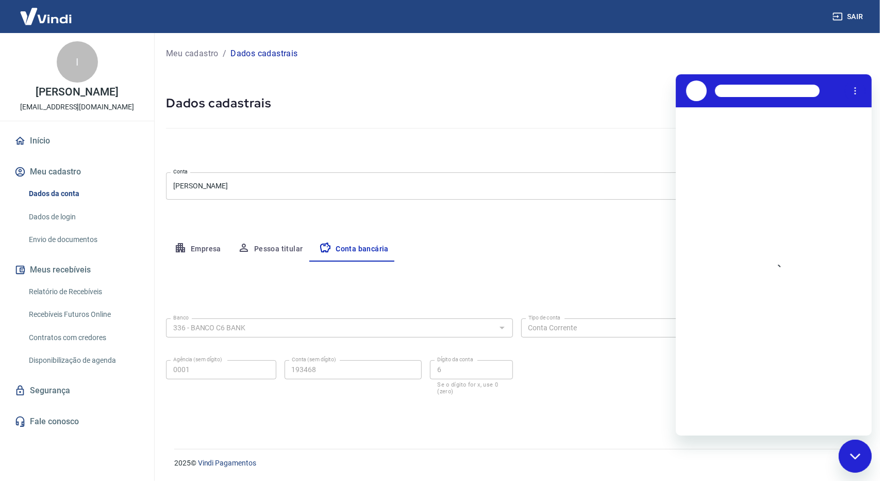
drag, startPoint x: 1678, startPoint y: 887, endPoint x: 1660, endPoint y: 884, distance: 17.8
click at [842, 450] on div "Fechar janela de mensagens" at bounding box center [854, 455] width 31 height 31
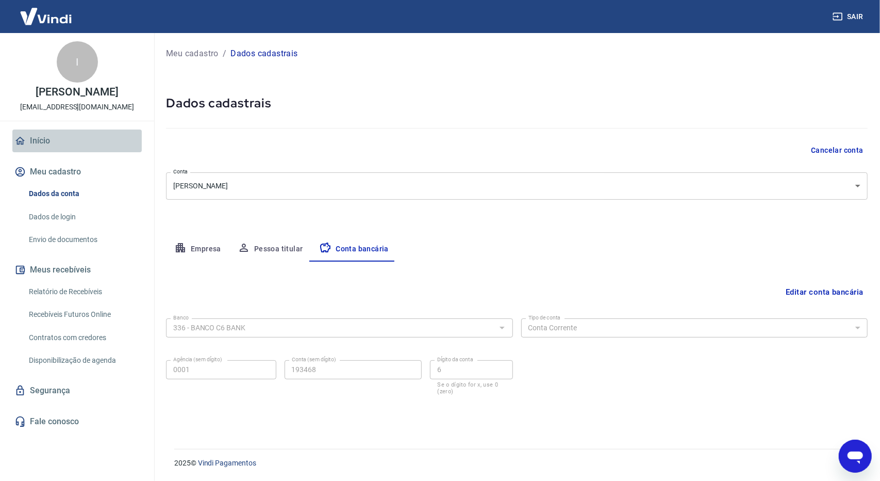
click at [72, 138] on link "Início" at bounding box center [76, 140] width 129 height 23
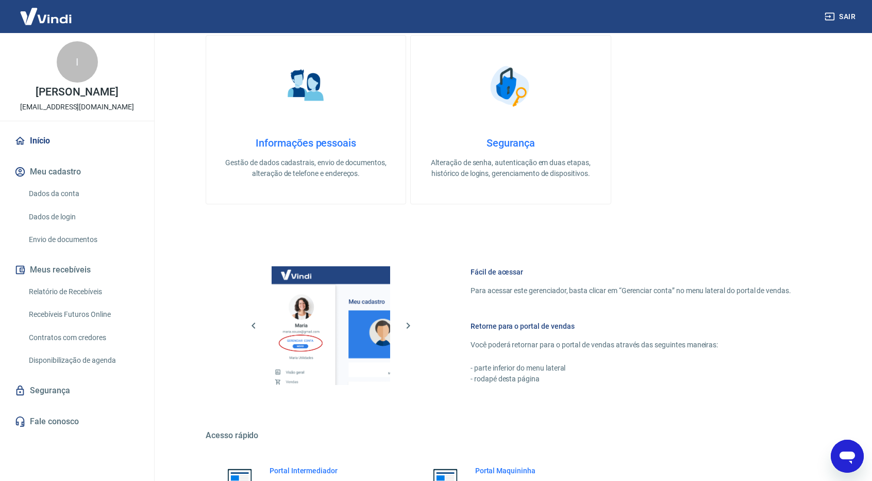
scroll to position [429, 0]
